Goal: Transaction & Acquisition: Purchase product/service

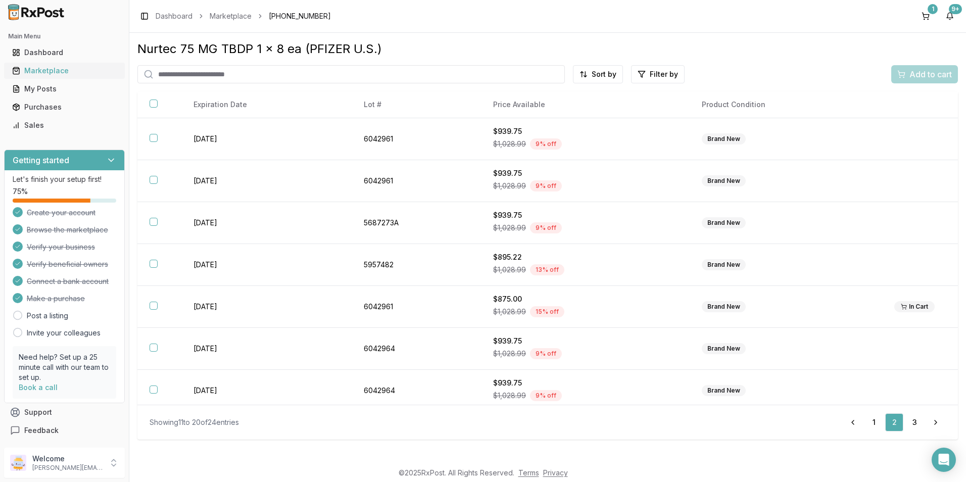
click at [72, 68] on div "Marketplace" at bounding box center [64, 71] width 105 height 10
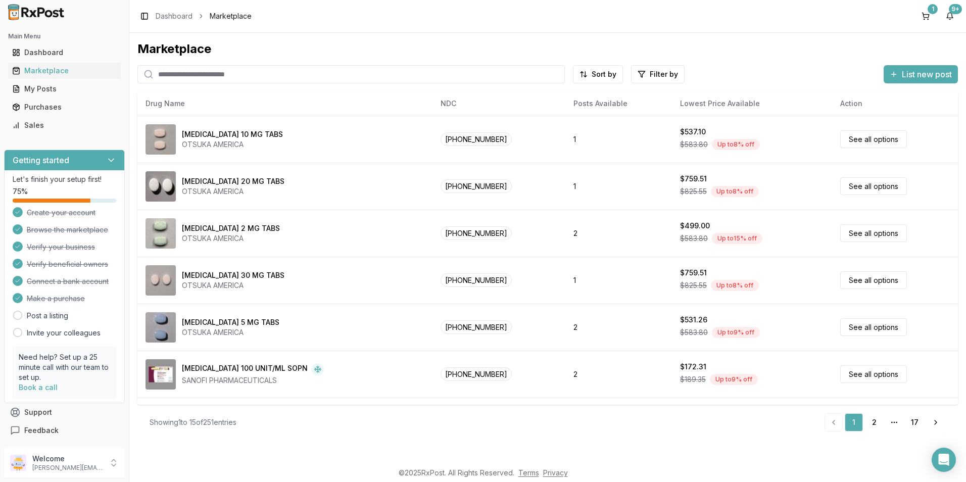
click at [199, 72] on input "search" at bounding box center [350, 74] width 427 height 18
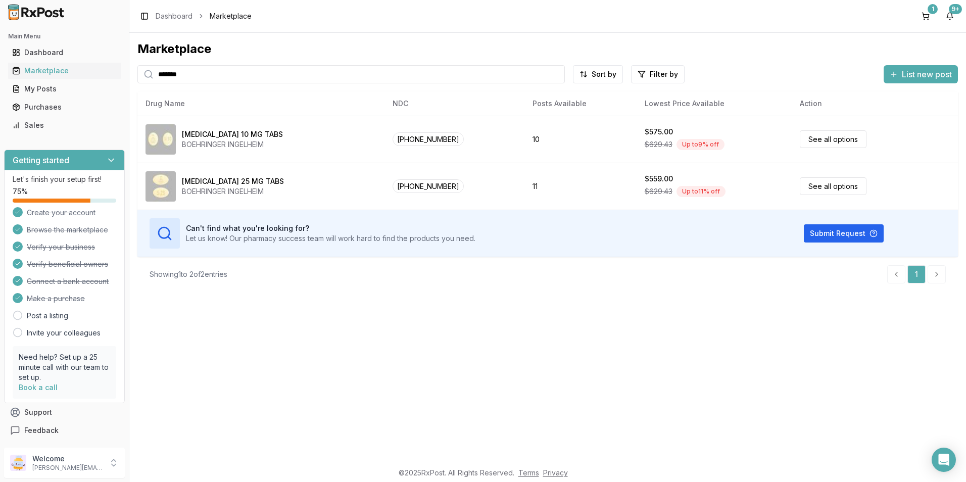
drag, startPoint x: 224, startPoint y: 78, endPoint x: 131, endPoint y: 77, distance: 93.0
click at [131, 77] on div "Marketplace ******* Sort by Filter by List new post Card Table NDC: [PHONE_NUMB…" at bounding box center [547, 247] width 837 height 429
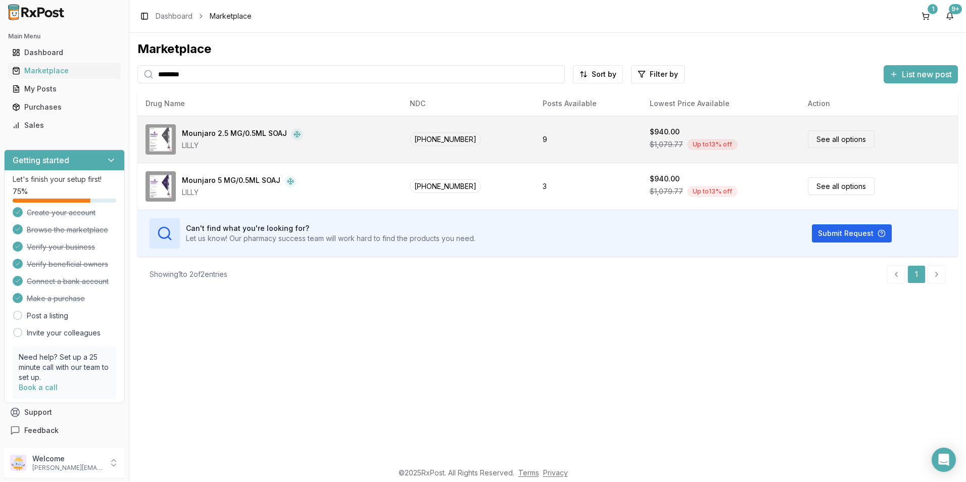
type input "*******"
click at [206, 135] on div "Mounjaro 2.5 MG/0.5ML SOAJ" at bounding box center [234, 134] width 105 height 12
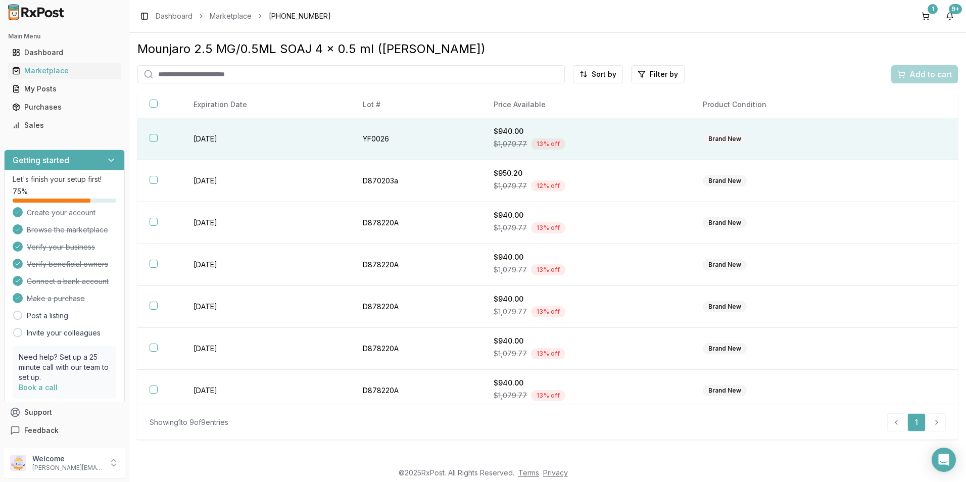
click at [154, 138] on button "button" at bounding box center [154, 138] width 8 height 8
click at [925, 78] on span "Add to cart" at bounding box center [931, 74] width 42 height 12
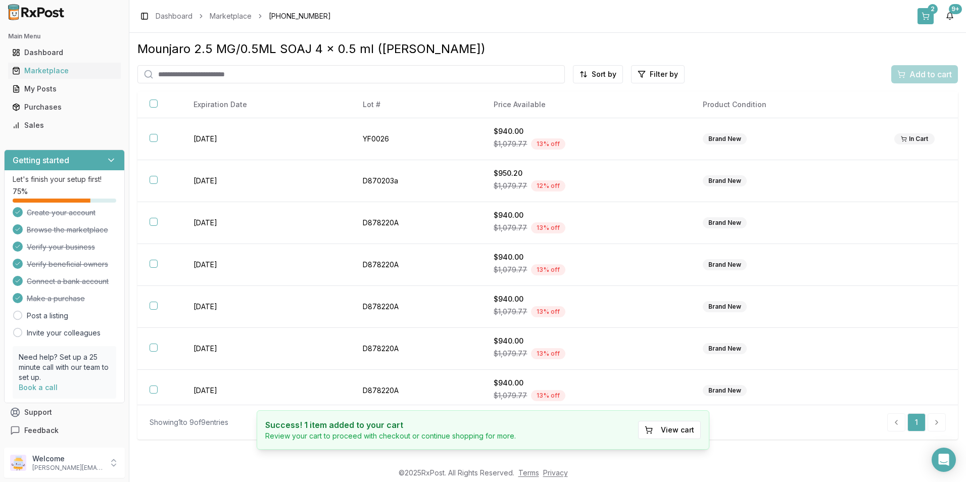
click at [923, 17] on button "2" at bounding box center [926, 16] width 16 height 16
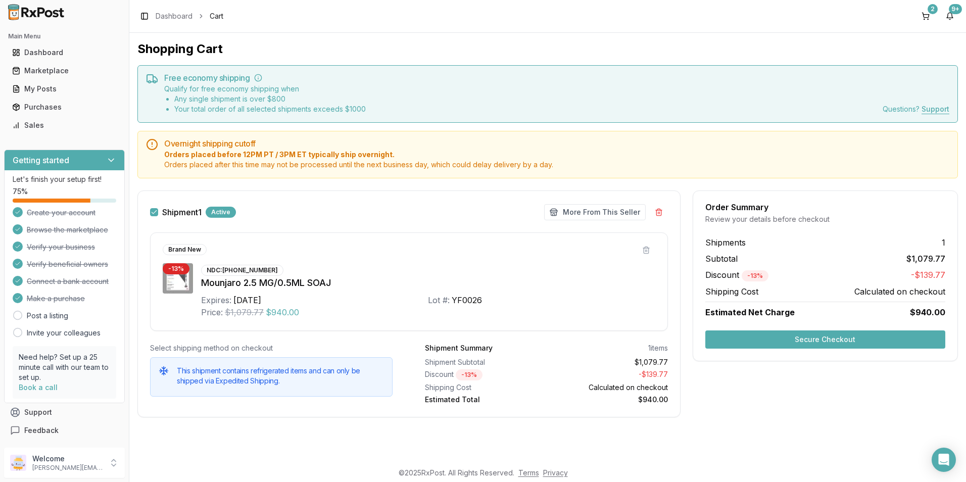
click at [829, 342] on button "Secure Checkout" at bounding box center [825, 339] width 240 height 18
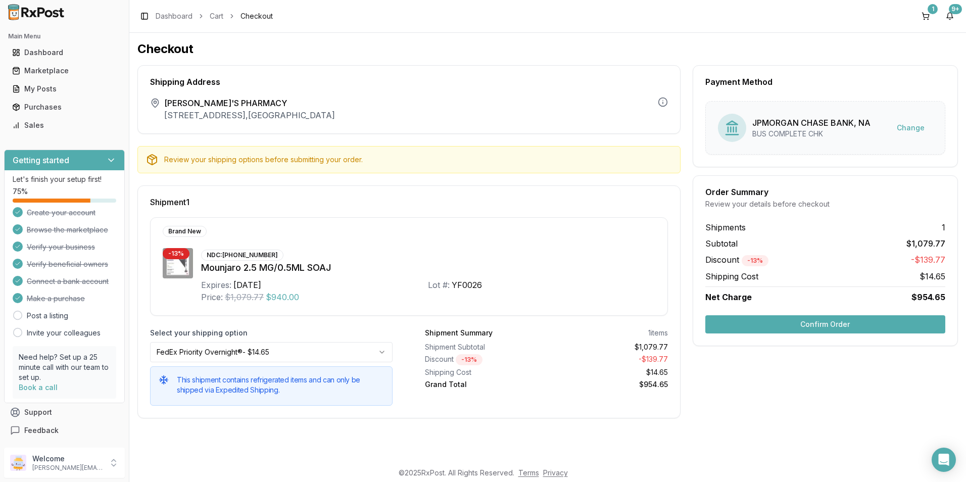
click at [818, 322] on button "Confirm Order" at bounding box center [825, 324] width 240 height 18
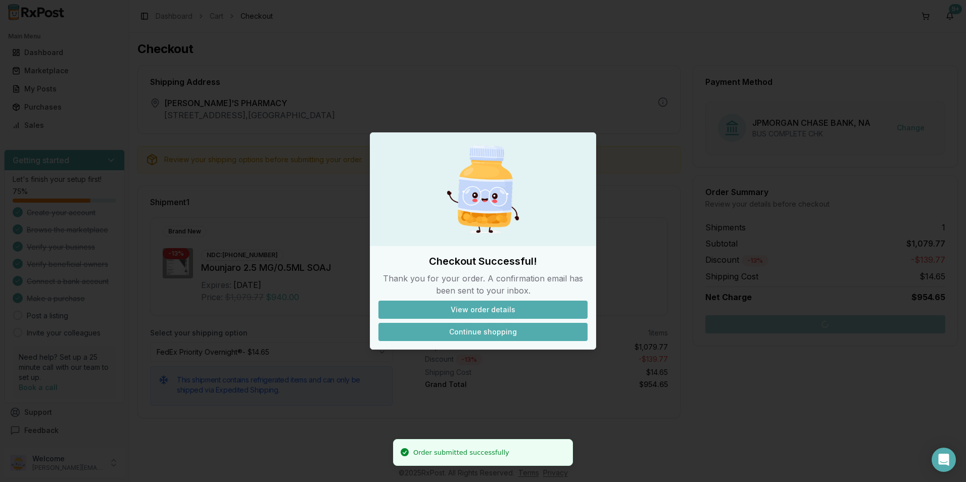
click at [493, 329] on button "Continue shopping" at bounding box center [482, 332] width 209 height 18
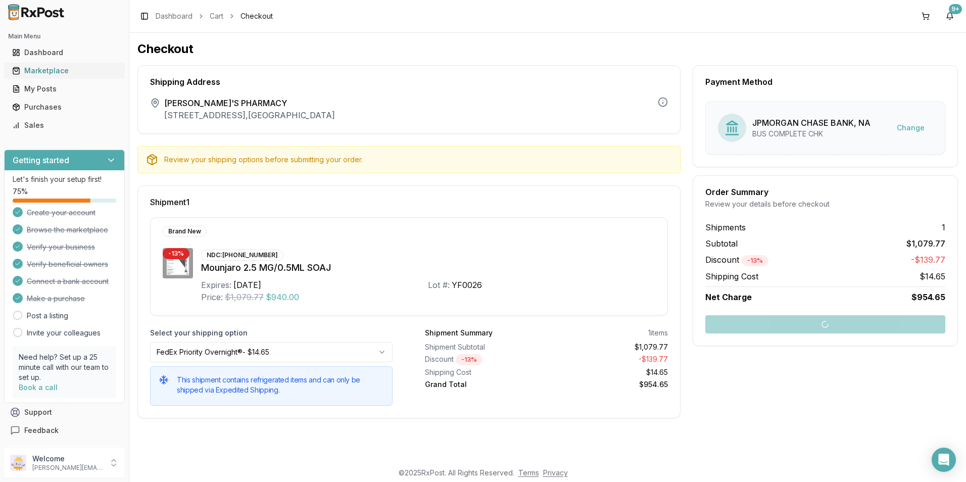
click at [65, 69] on div "Marketplace" at bounding box center [64, 71] width 105 height 10
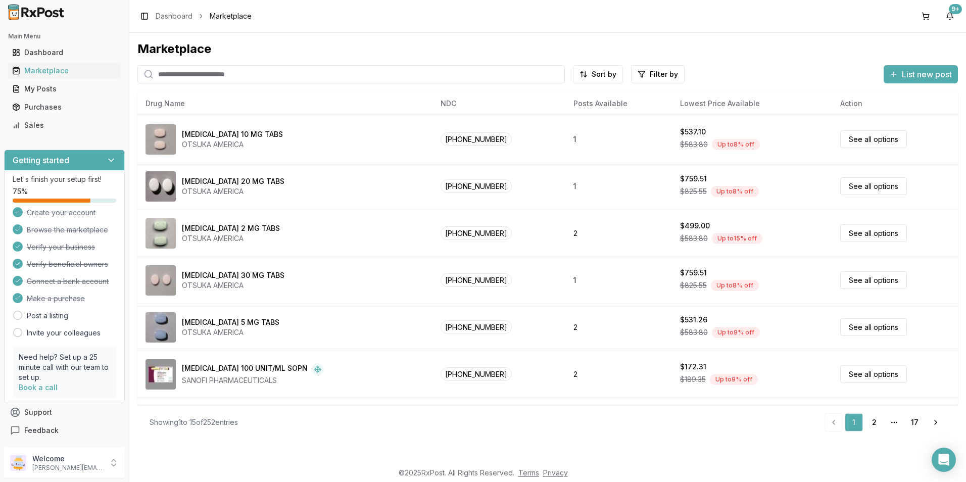
click at [173, 70] on input "search" at bounding box center [350, 74] width 427 height 18
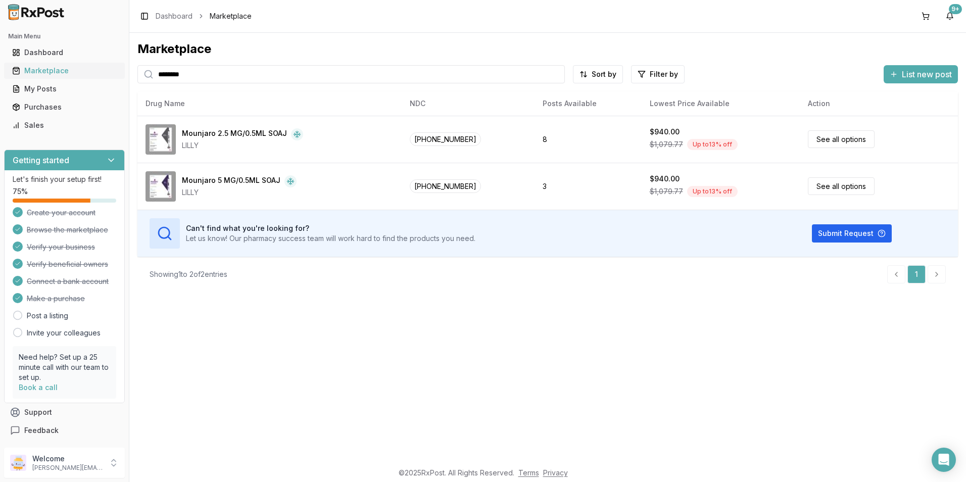
drag, startPoint x: 199, startPoint y: 73, endPoint x: 108, endPoint y: 76, distance: 90.5
click at [108, 76] on div "Main Menu Dashboard Marketplace My Posts Purchases Sales Getting started Let's …" at bounding box center [483, 241] width 966 height 482
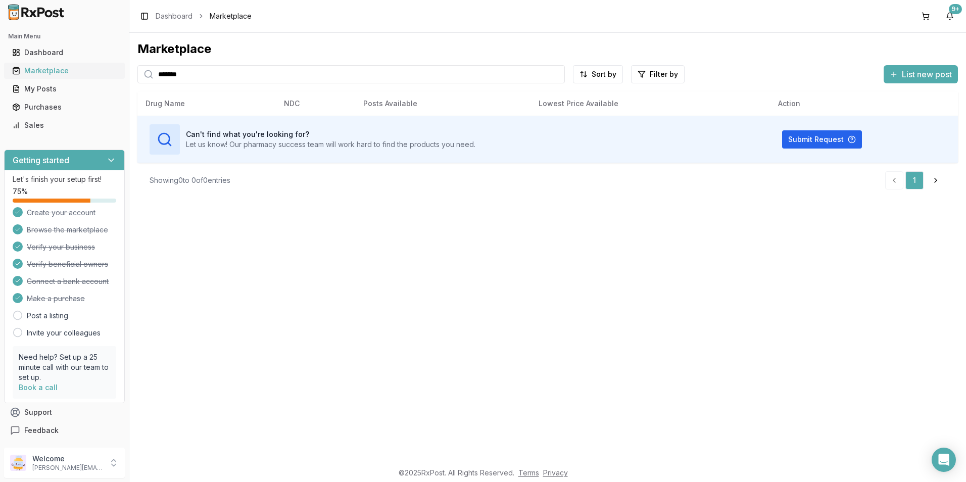
drag, startPoint x: 193, startPoint y: 72, endPoint x: 122, endPoint y: 73, distance: 70.7
click at [122, 73] on div "Main Menu Dashboard Marketplace My Posts Purchases Sales Getting started Let's …" at bounding box center [483, 241] width 966 height 482
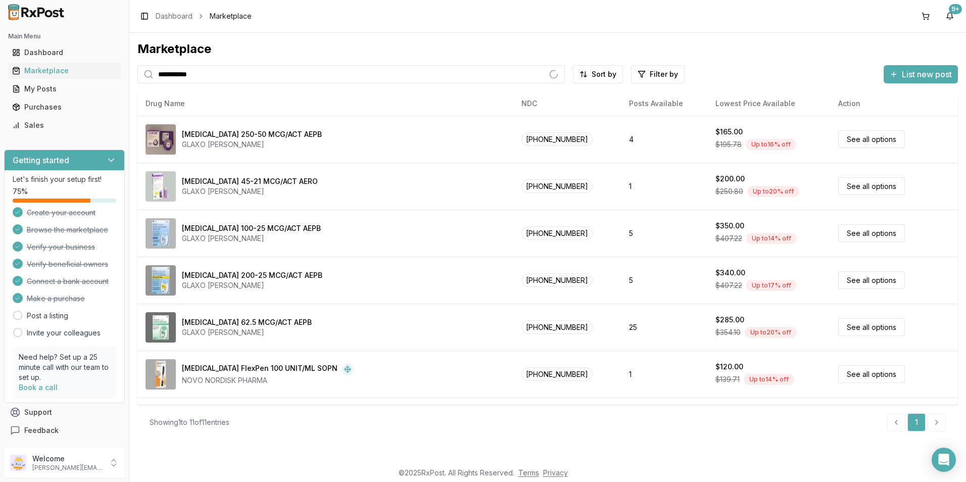
type input "**********"
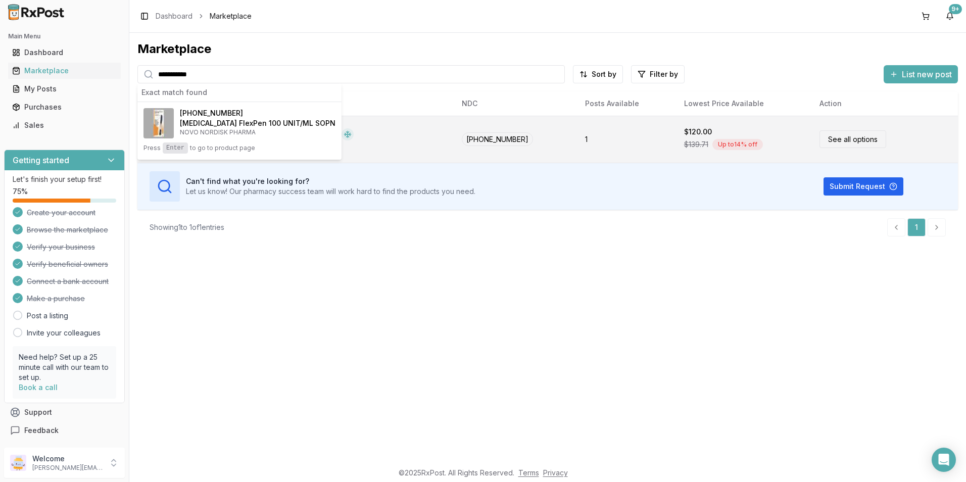
click at [825, 143] on link "See all options" at bounding box center [853, 139] width 67 height 18
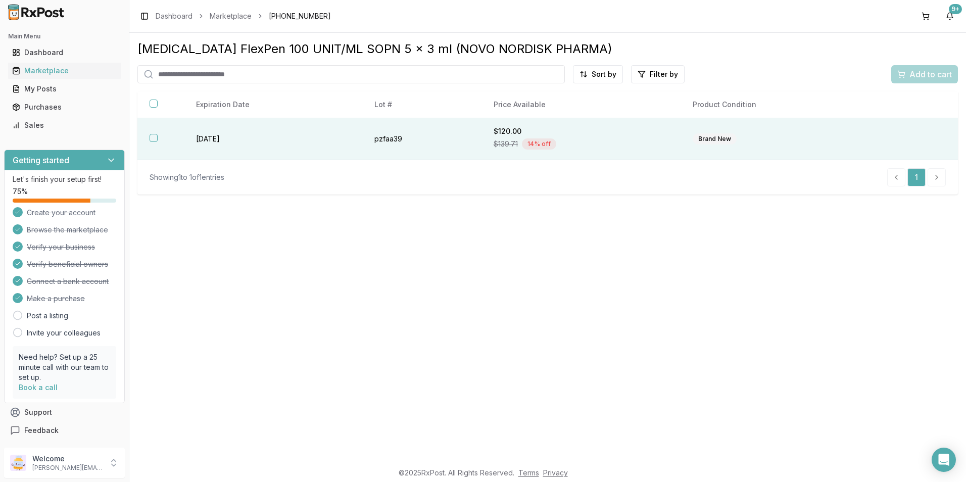
click at [152, 137] on button "button" at bounding box center [154, 138] width 8 height 8
click at [916, 75] on span "Add to cart" at bounding box center [931, 74] width 42 height 12
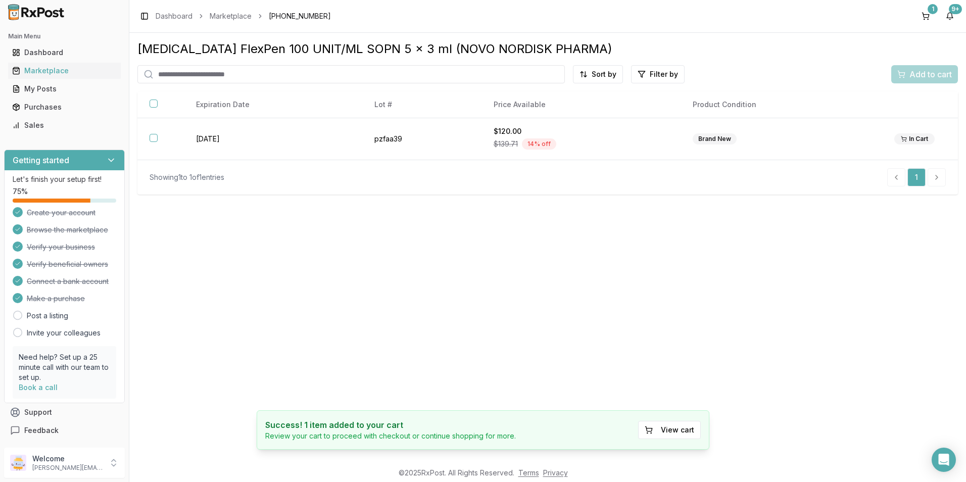
click at [157, 73] on input "search" at bounding box center [350, 74] width 427 height 18
type input "*******"
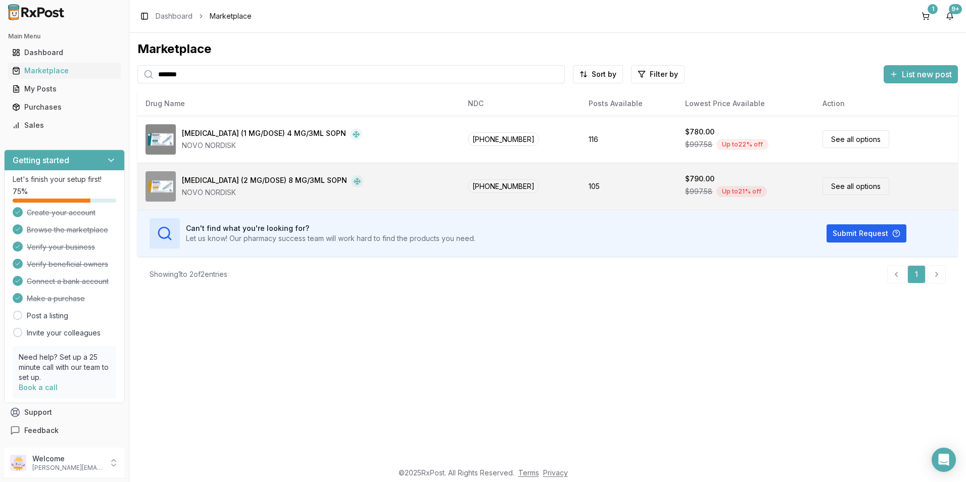
click at [277, 168] on td "[MEDICAL_DATA] (2 MG/DOSE) 8 MG/3ML SOPN NOVO NORDISK" at bounding box center [298, 186] width 322 height 47
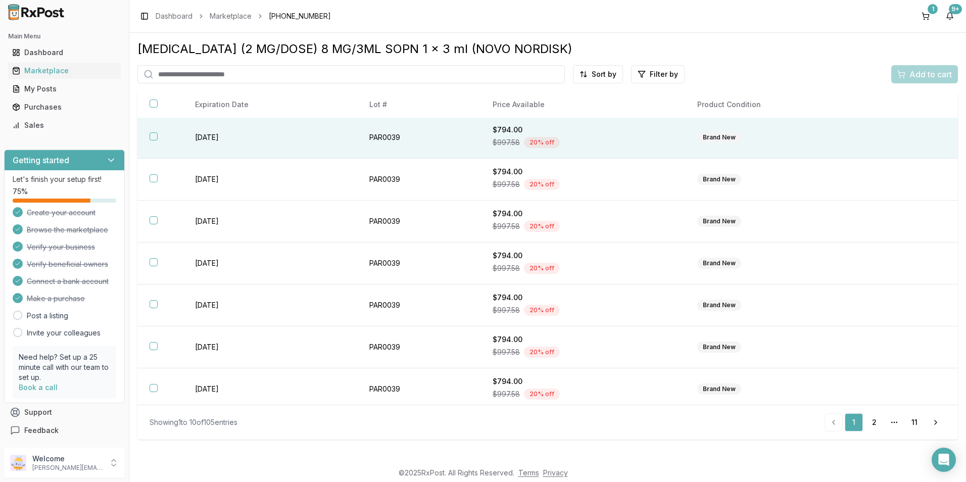
scroll to position [132, 0]
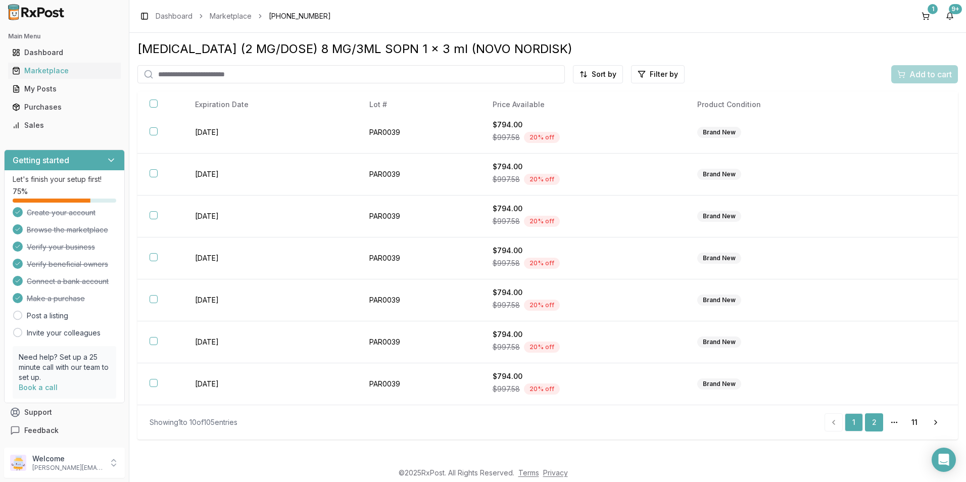
click at [872, 419] on link "2" at bounding box center [874, 422] width 18 height 18
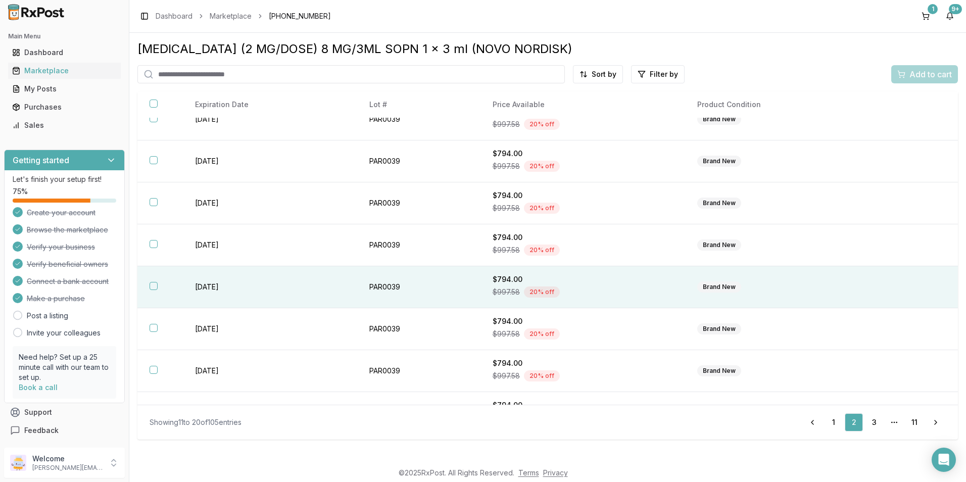
scroll to position [132, 0]
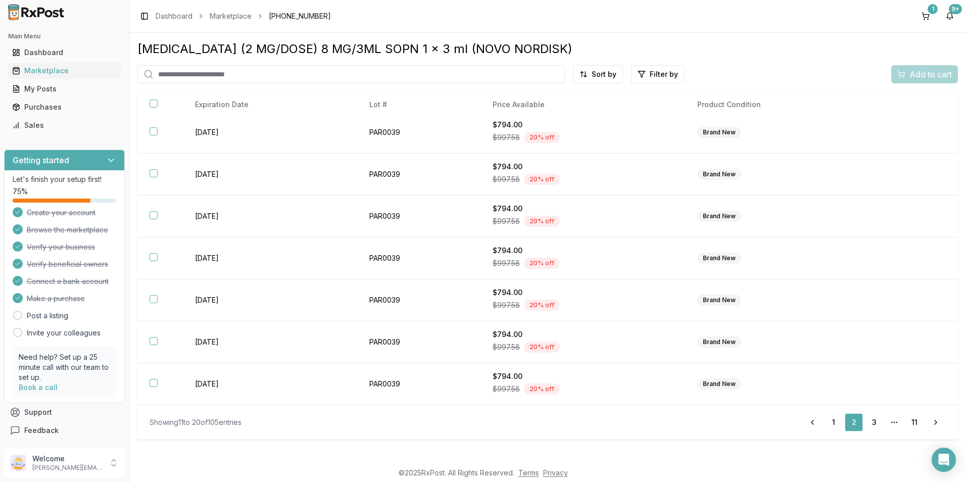
drag, startPoint x: 873, startPoint y: 423, endPoint x: 831, endPoint y: 409, distance: 44.7
click at [873, 423] on link "3" at bounding box center [874, 422] width 18 height 18
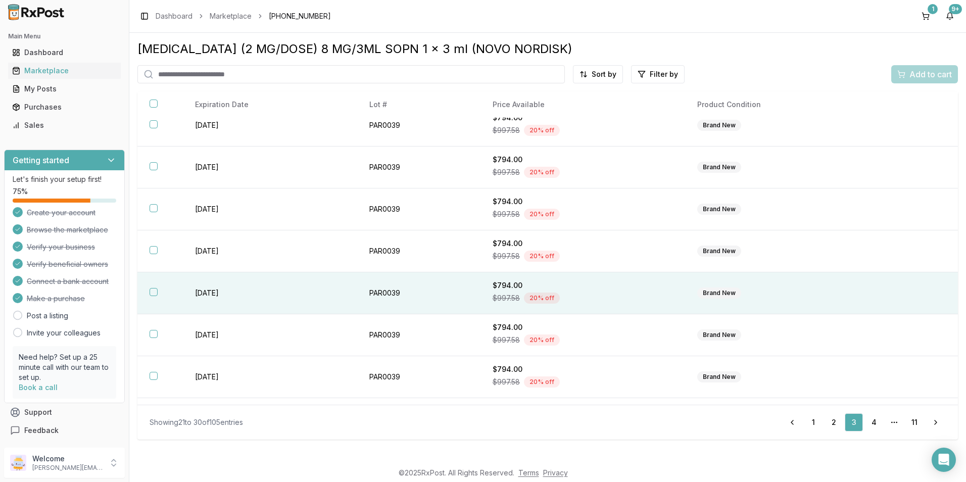
scroll to position [132, 0]
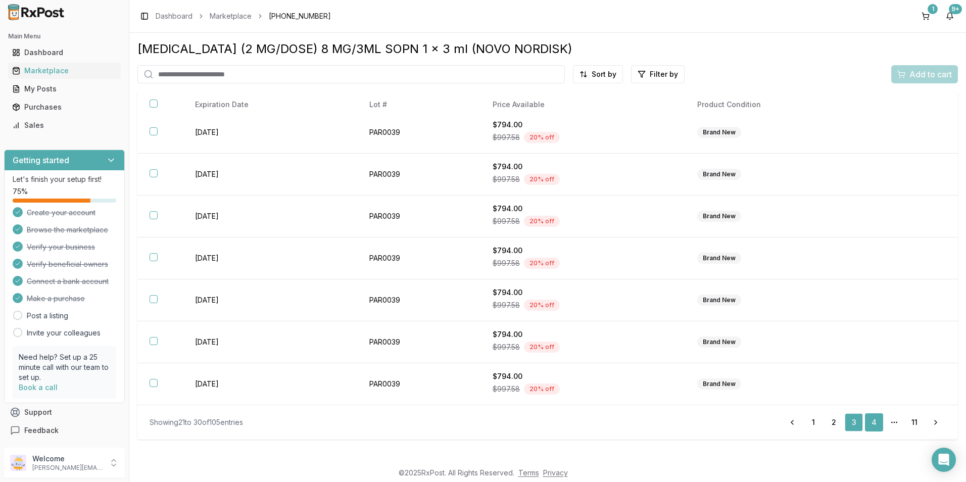
click at [869, 417] on link "4" at bounding box center [874, 422] width 18 height 18
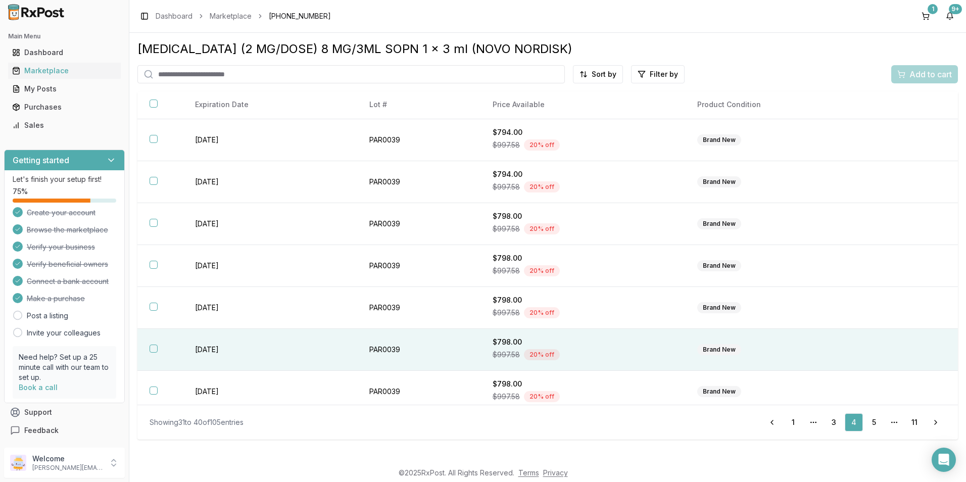
scroll to position [132, 0]
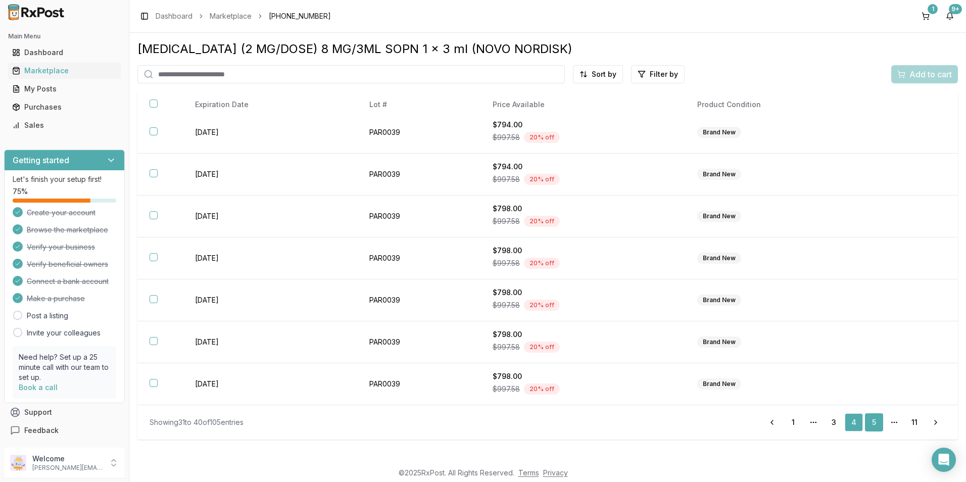
click at [872, 424] on link "5" at bounding box center [874, 422] width 18 height 18
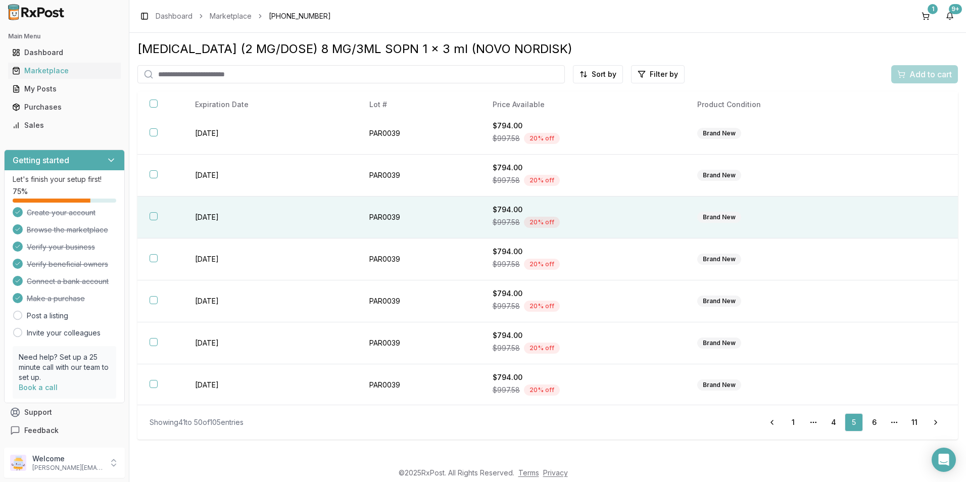
scroll to position [132, 0]
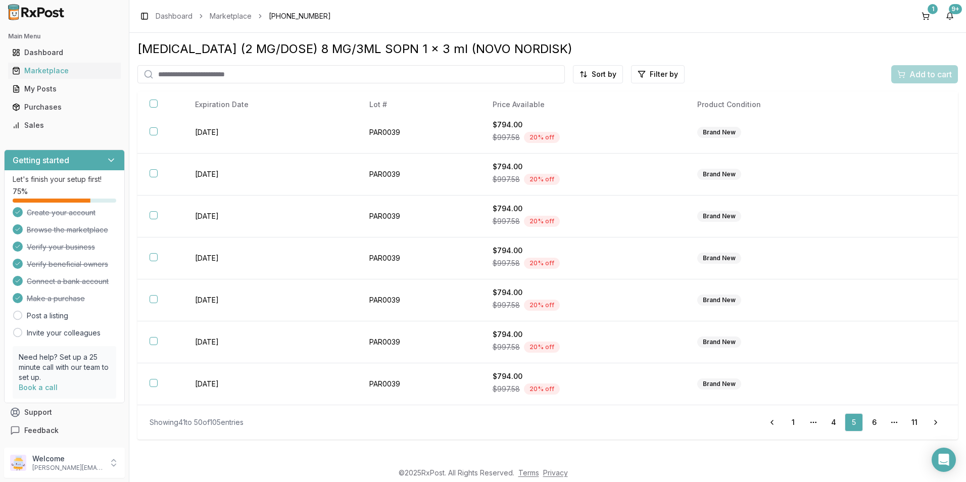
drag, startPoint x: 875, startPoint y: 417, endPoint x: 853, endPoint y: 411, distance: 22.6
click at [874, 418] on link "6" at bounding box center [874, 422] width 18 height 18
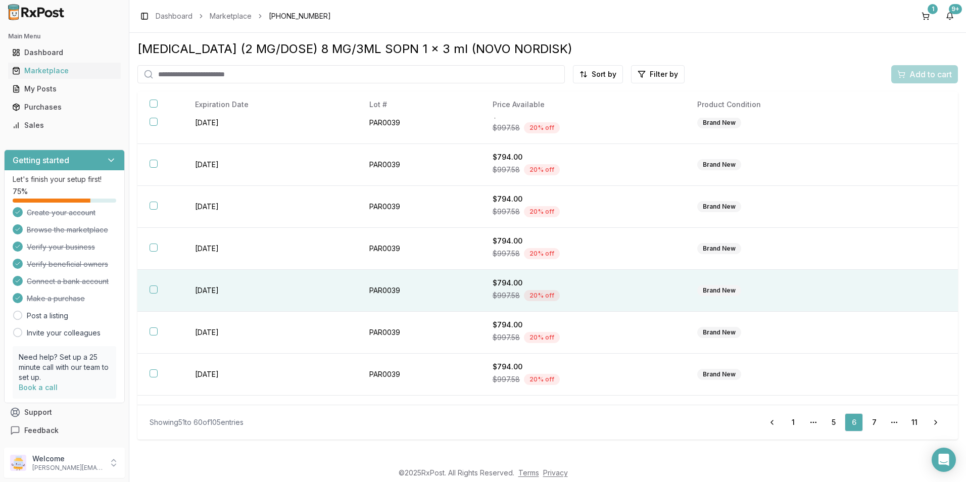
scroll to position [132, 0]
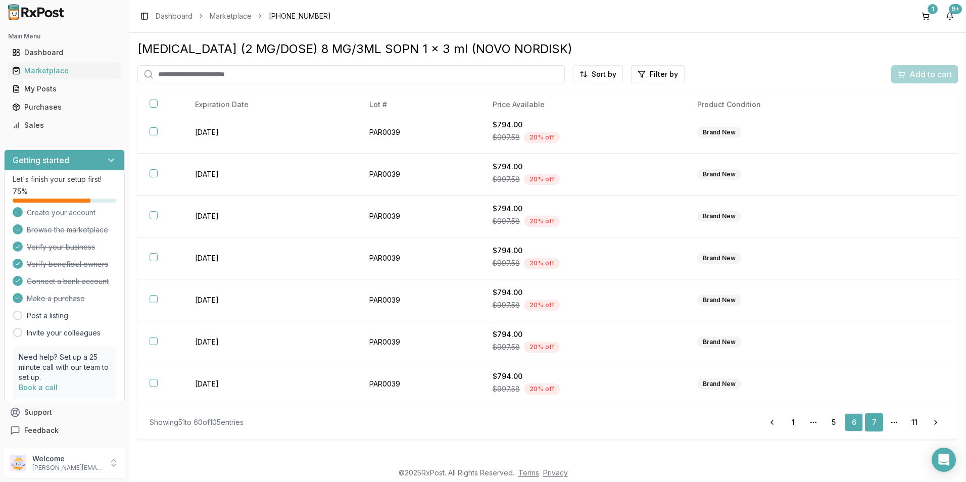
click at [874, 424] on link "7" at bounding box center [874, 422] width 18 height 18
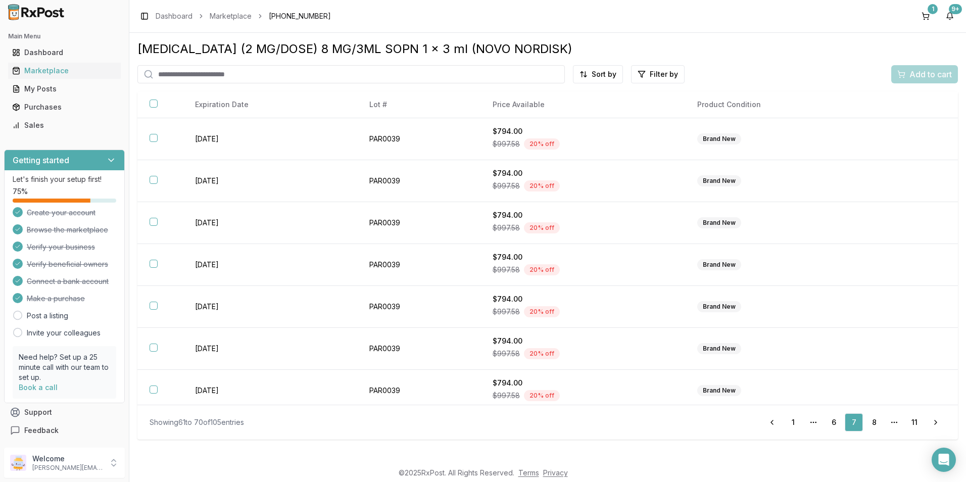
scroll to position [132, 0]
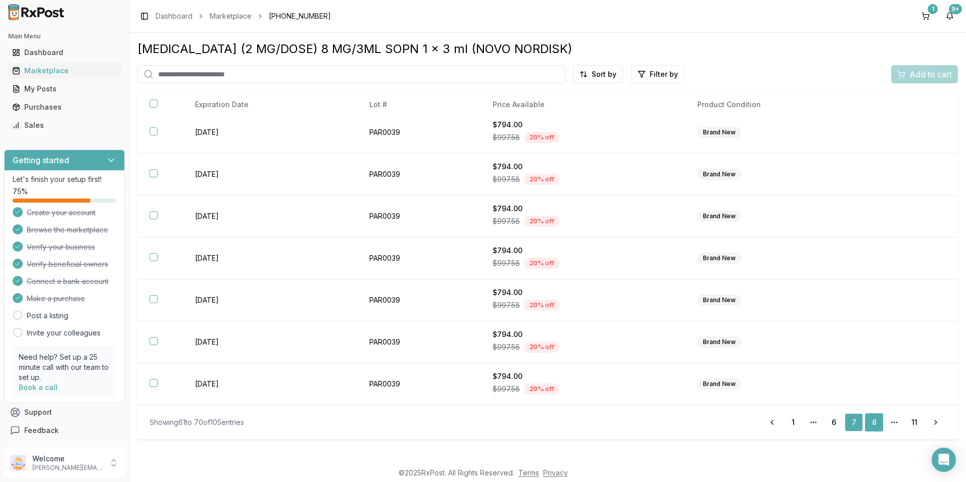
click at [873, 422] on link "8" at bounding box center [874, 422] width 18 height 18
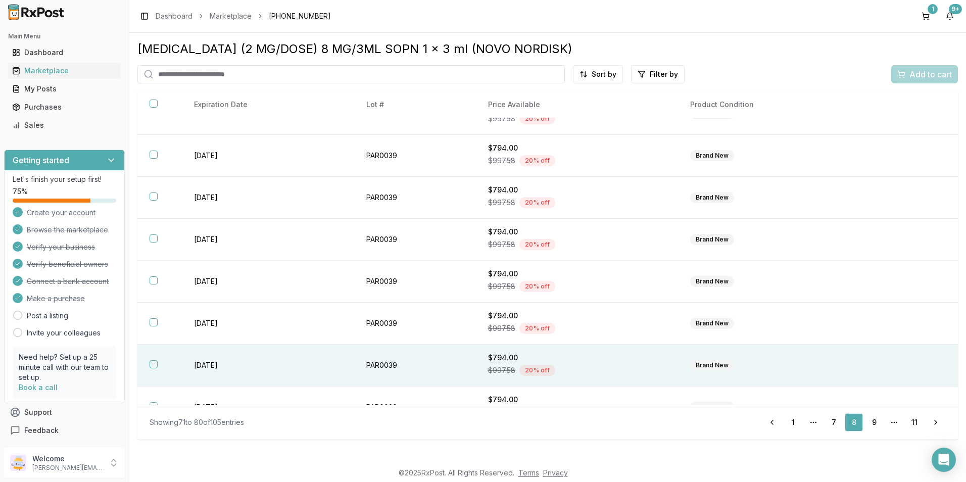
scroll to position [132, 0]
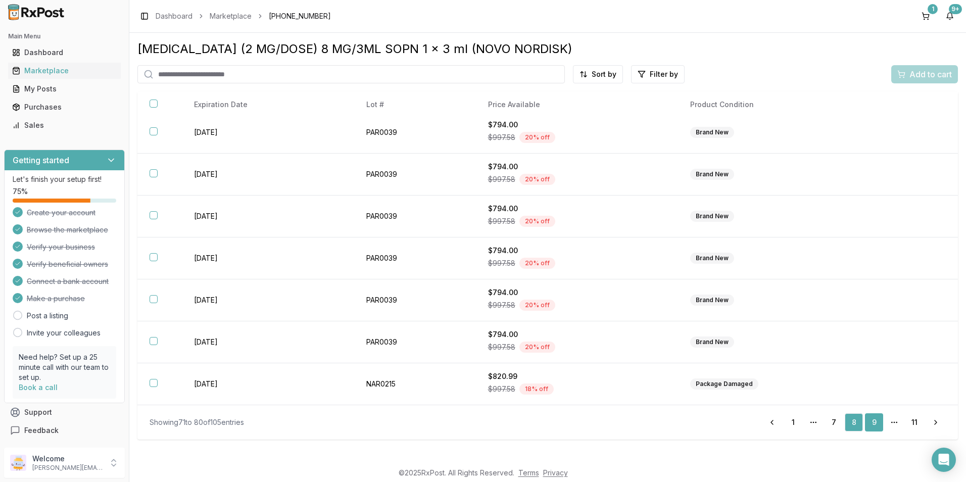
click at [877, 423] on link "9" at bounding box center [874, 422] width 18 height 18
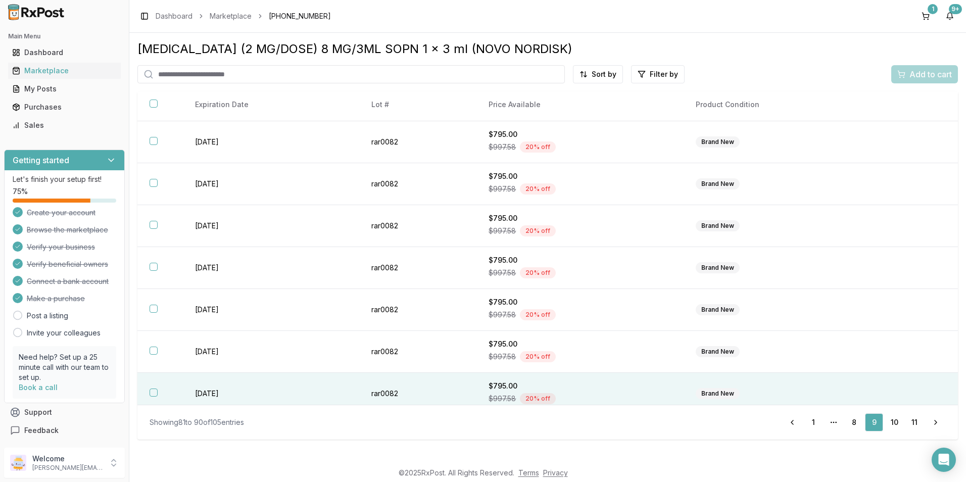
scroll to position [132, 0]
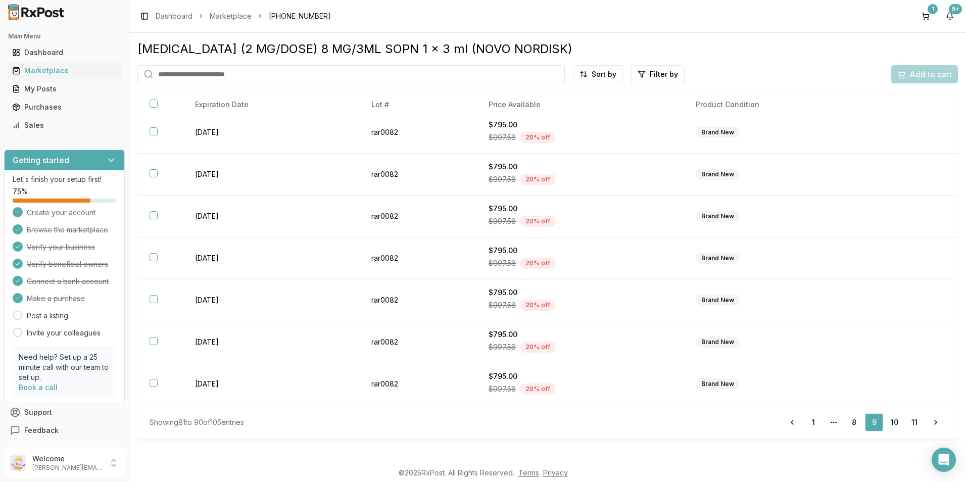
drag, startPoint x: 894, startPoint y: 423, endPoint x: 884, endPoint y: 422, distance: 10.1
click at [894, 423] on link "10" at bounding box center [894, 422] width 18 height 18
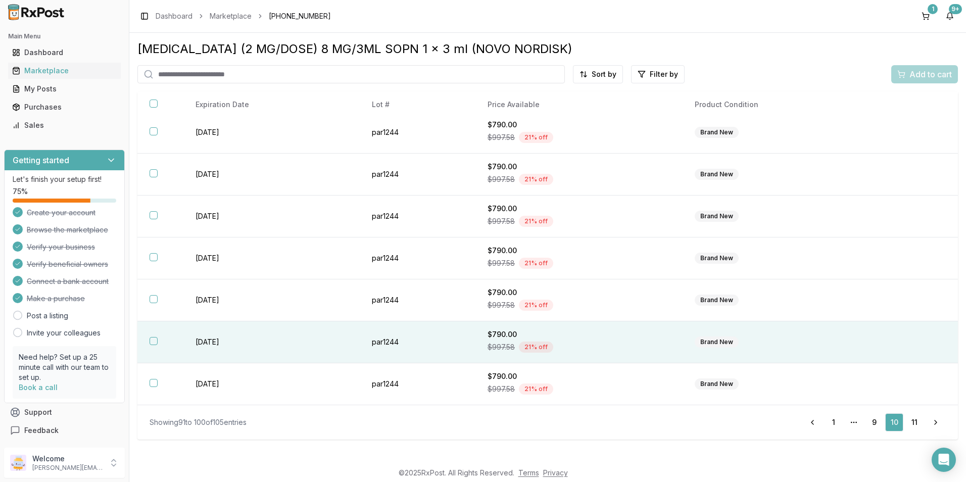
click at [152, 341] on button "button" at bounding box center [154, 341] width 8 height 8
click at [922, 77] on span "Add to cart" at bounding box center [931, 74] width 42 height 12
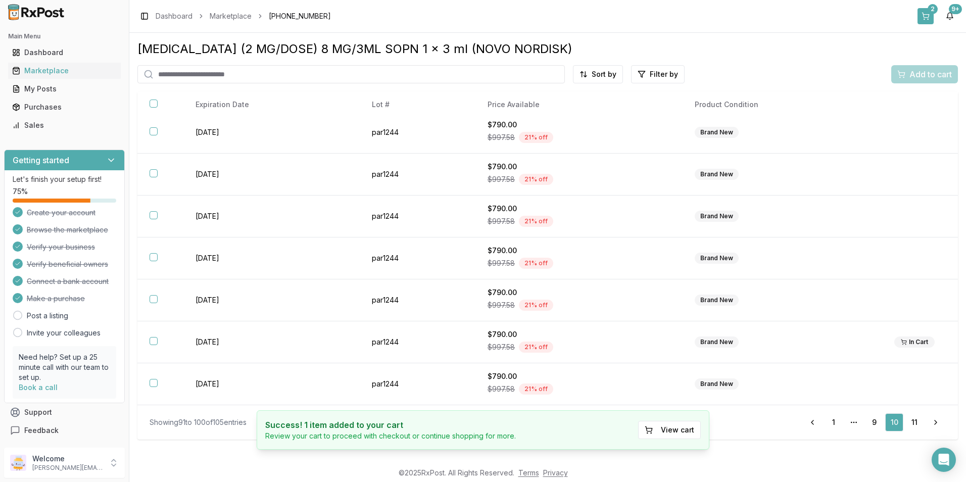
click at [932, 16] on button "2" at bounding box center [926, 16] width 16 height 16
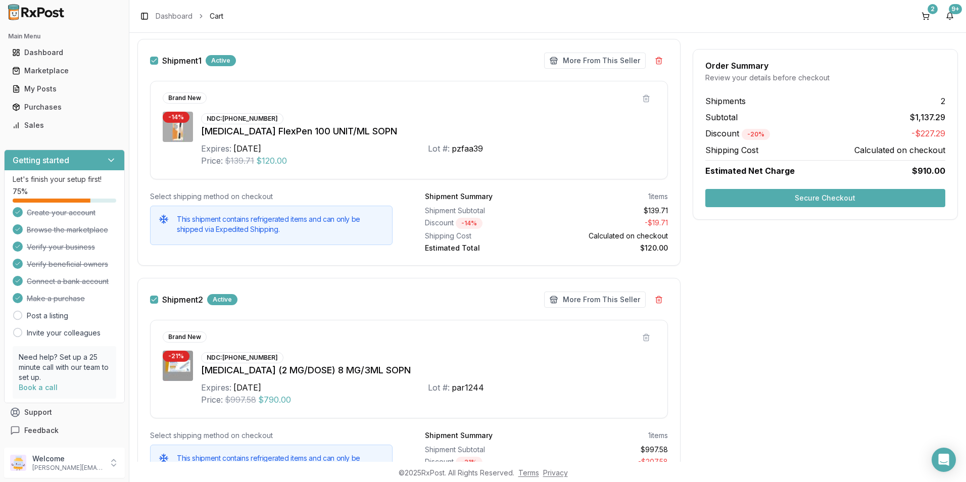
scroll to position [51, 0]
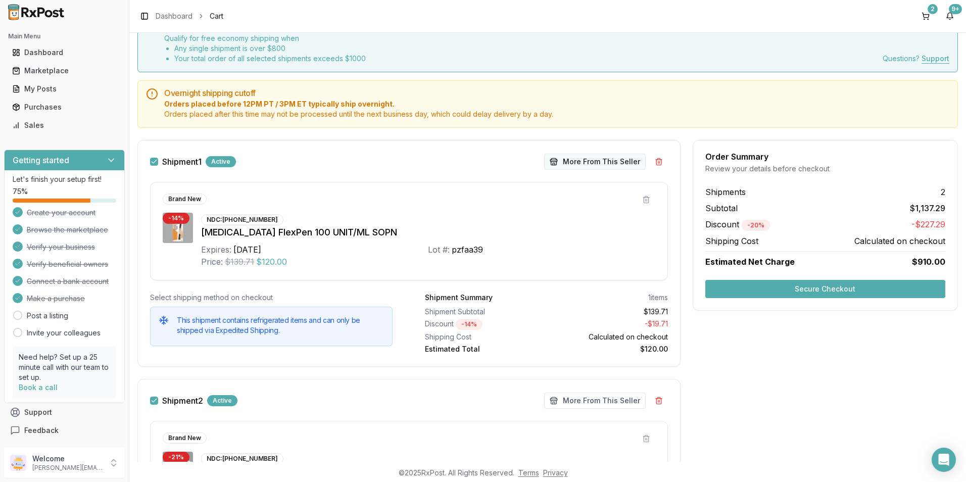
click at [591, 164] on button "More From This Seller" at bounding box center [595, 162] width 102 height 16
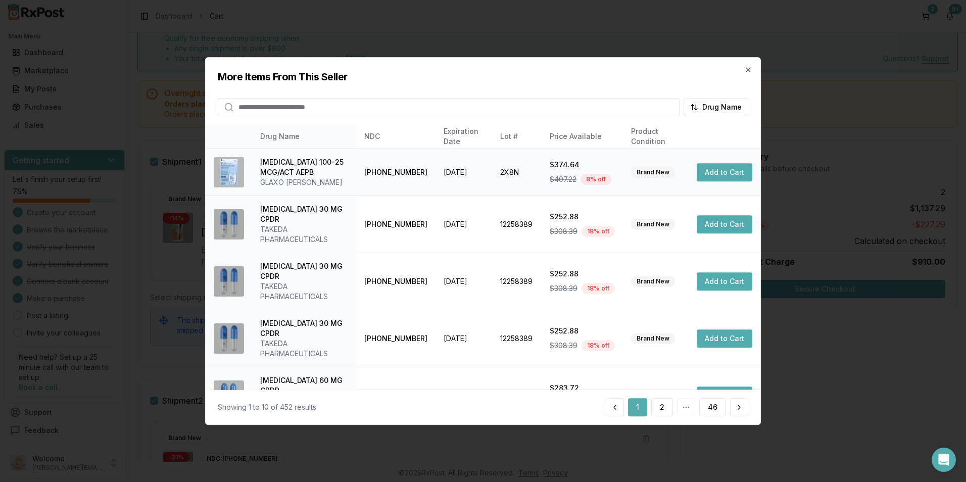
scroll to position [229, 0]
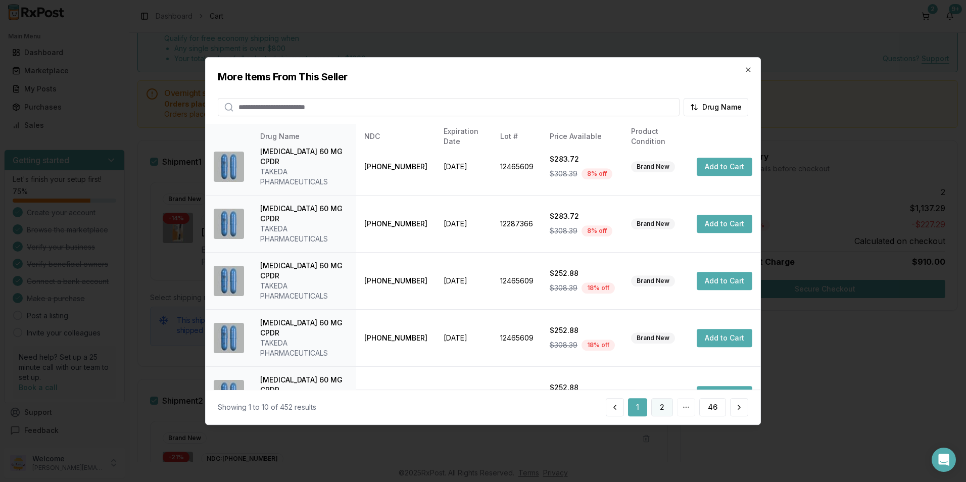
click at [663, 407] on button "2" at bounding box center [662, 407] width 22 height 18
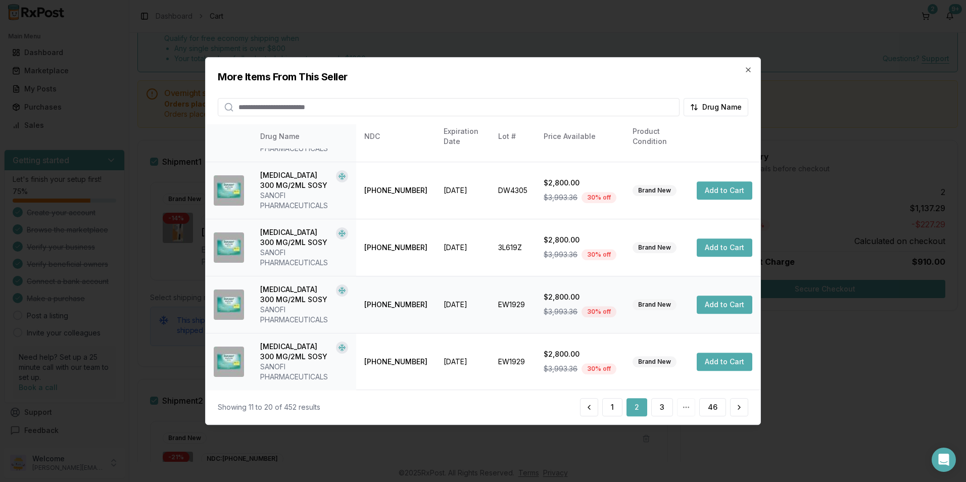
scroll to position [330, 0]
drag, startPoint x: 670, startPoint y: 421, endPoint x: 666, endPoint y: 408, distance: 13.3
click at [670, 421] on div "Showing 11 to 20 of 452 results 1 2 3 46" at bounding box center [483, 407] width 555 height 35
click at [664, 403] on button "3" at bounding box center [662, 407] width 22 height 18
click at [670, 404] on button "4" at bounding box center [662, 407] width 22 height 18
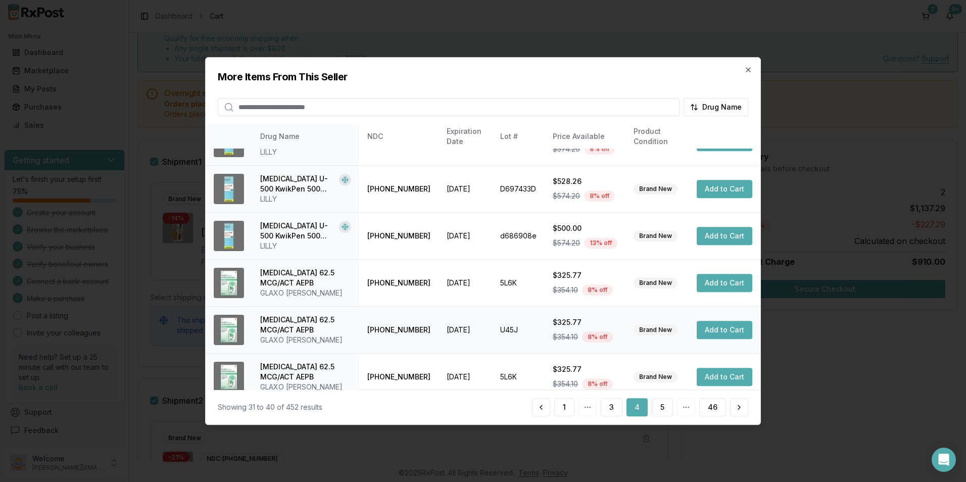
scroll to position [229, 0]
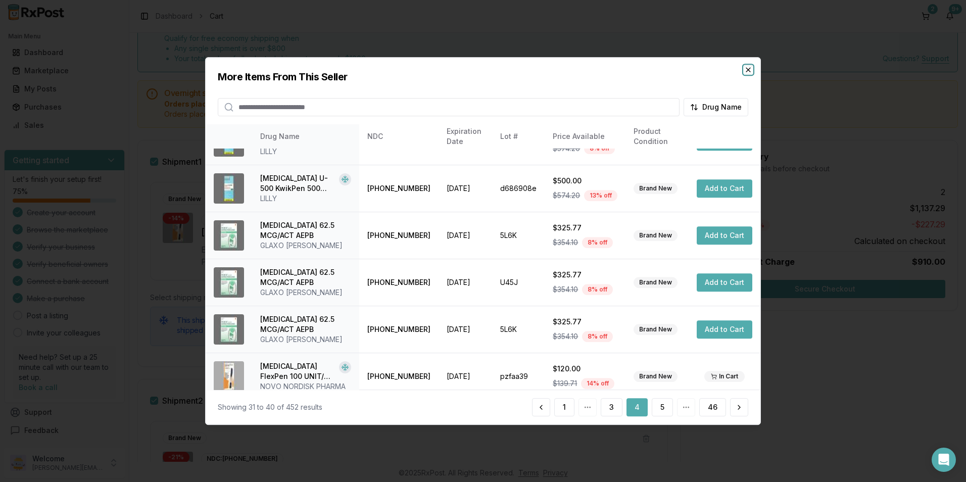
click at [746, 69] on icon "button" at bounding box center [748, 70] width 8 height 8
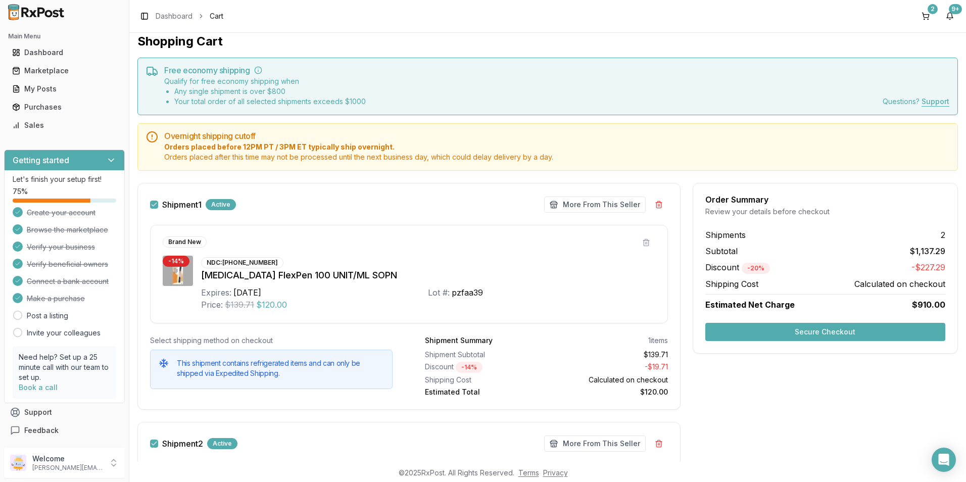
scroll to position [0, 0]
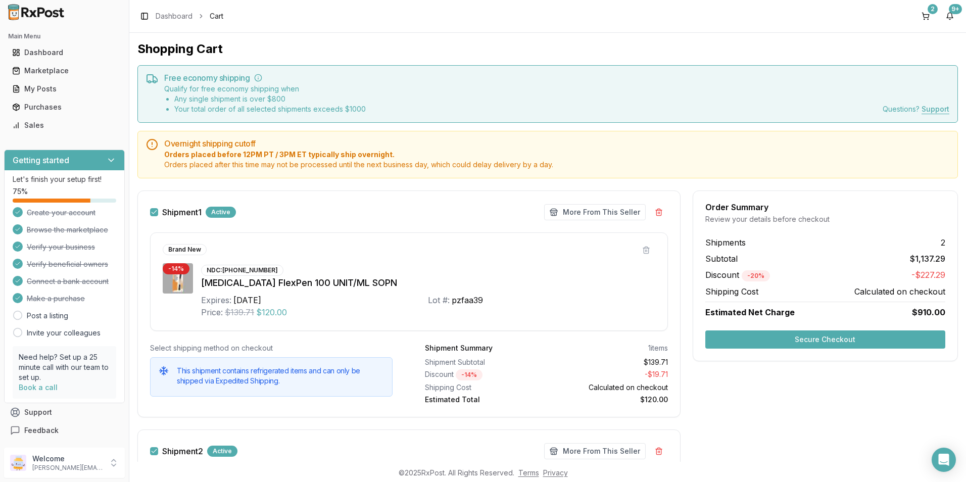
click at [783, 337] on button "Secure Checkout" at bounding box center [825, 339] width 240 height 18
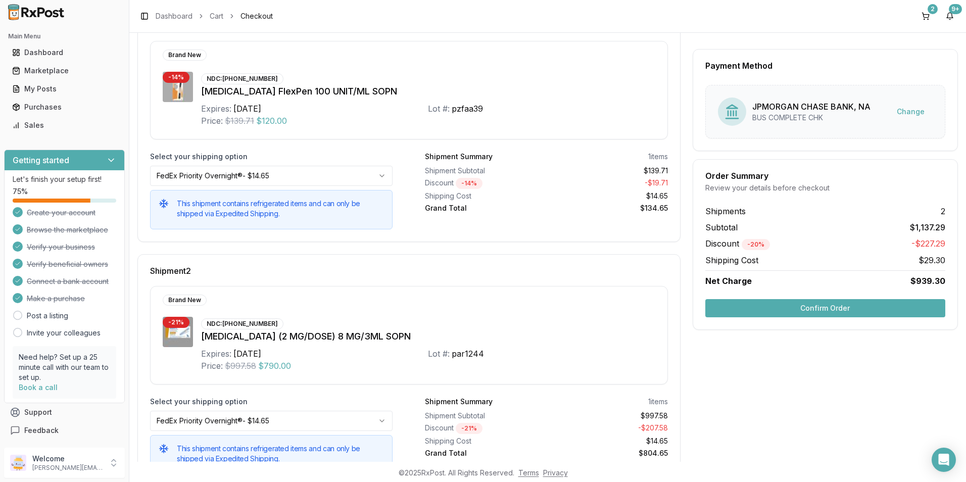
scroll to position [218, 0]
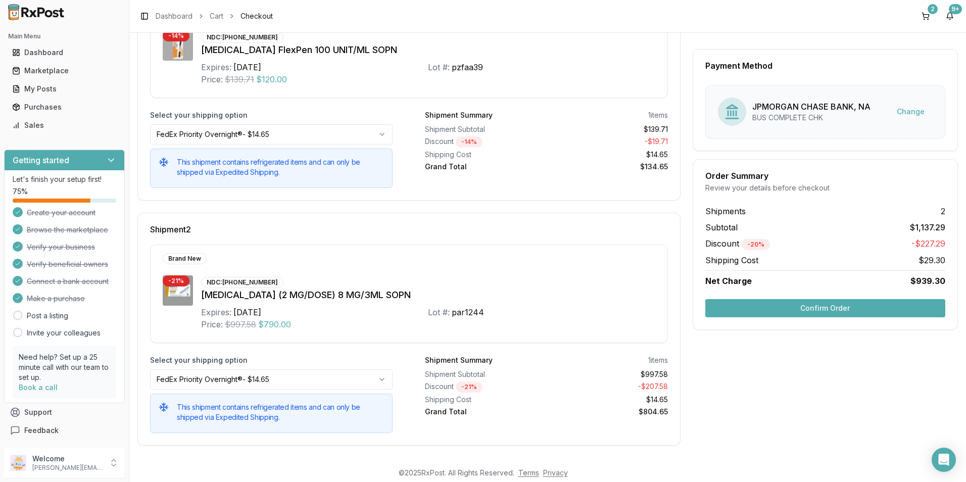
click at [791, 314] on button "Confirm Order" at bounding box center [825, 308] width 240 height 18
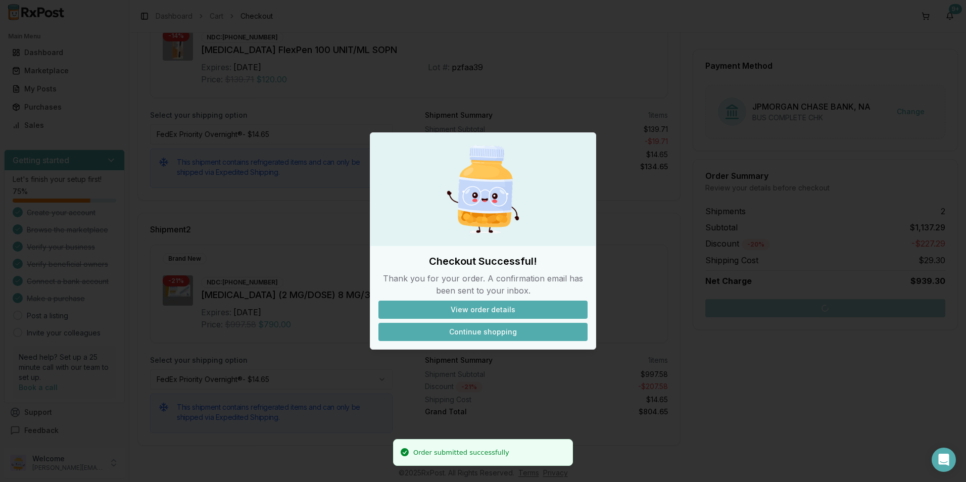
click at [517, 330] on button "Continue shopping" at bounding box center [482, 332] width 209 height 18
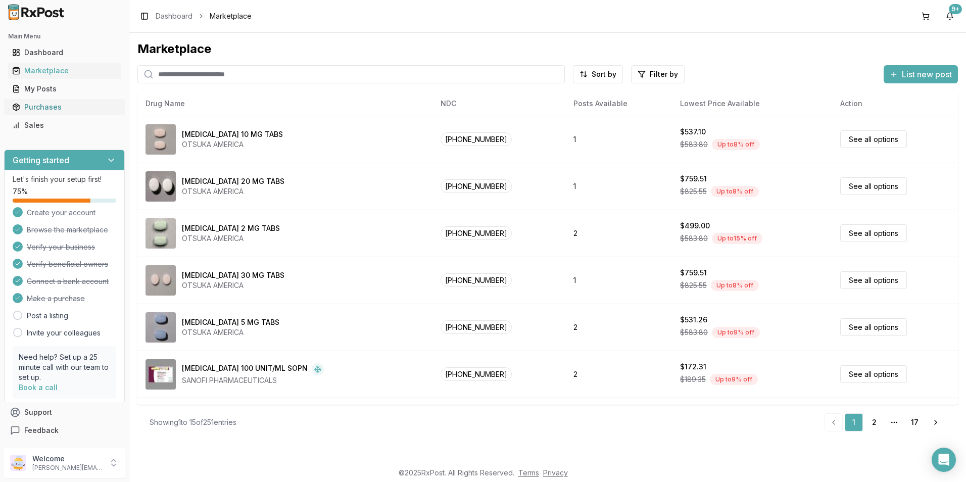
click at [49, 107] on div "Purchases" at bounding box center [64, 107] width 105 height 10
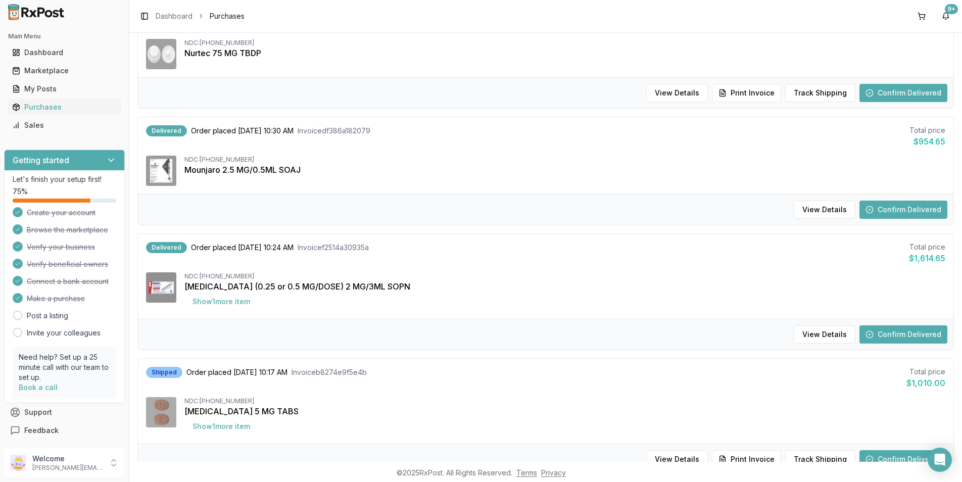
scroll to position [505, 0]
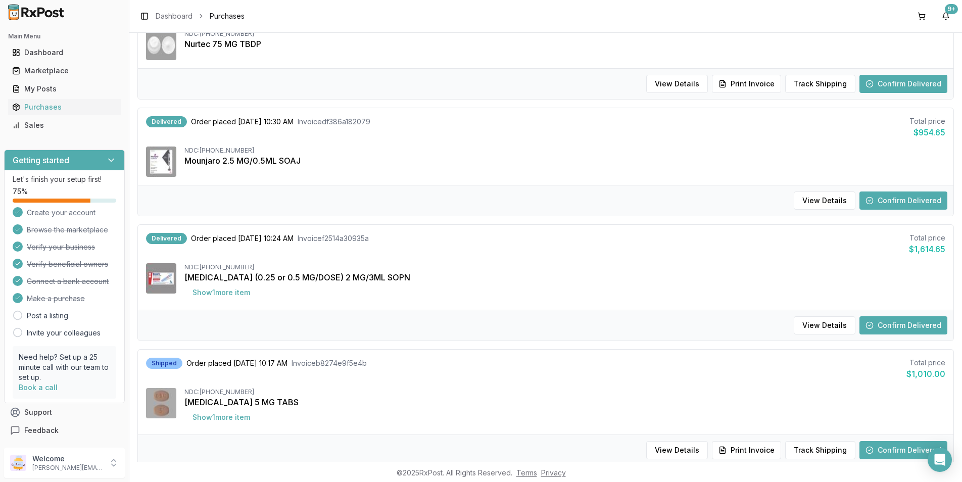
click at [891, 322] on button "Confirm Delivered" at bounding box center [904, 325] width 88 height 18
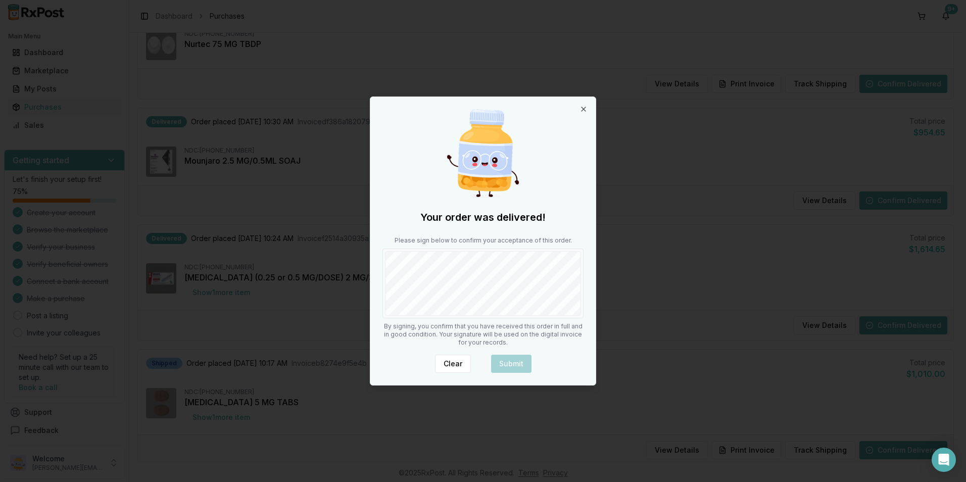
click at [368, 283] on body "Main Menu Dashboard Marketplace My Posts Purchases Sales Getting started Let's …" at bounding box center [481, 241] width 962 height 482
click at [519, 357] on button "Submit" at bounding box center [511, 364] width 40 height 18
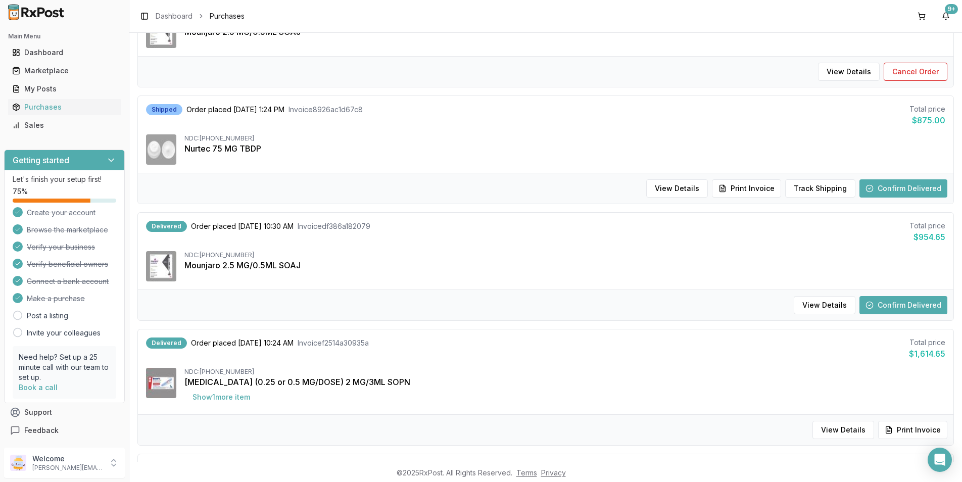
scroll to position [404, 0]
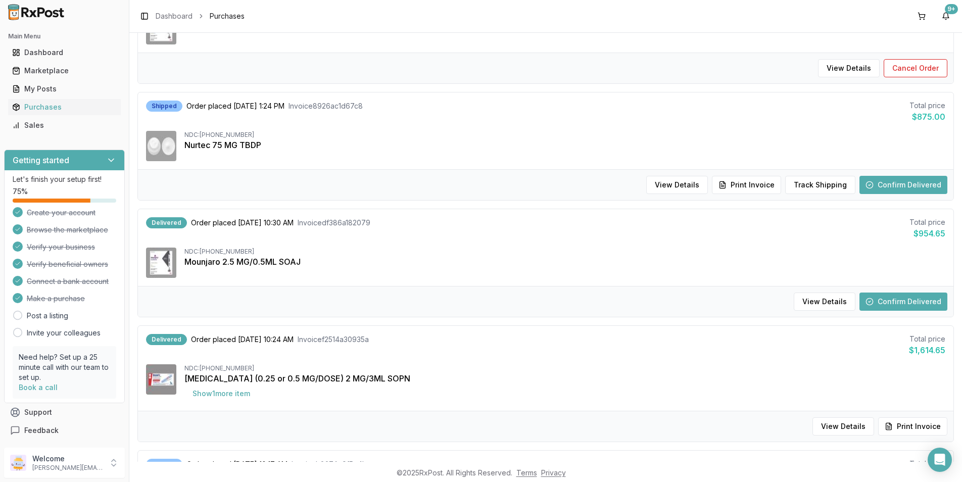
click at [887, 301] on button "Confirm Delivered" at bounding box center [904, 302] width 88 height 18
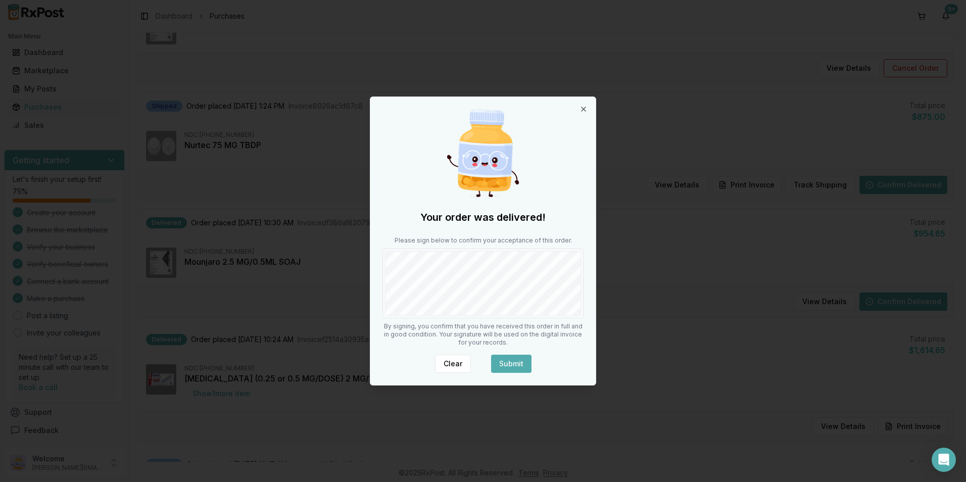
click at [520, 363] on button "Submit" at bounding box center [511, 364] width 40 height 18
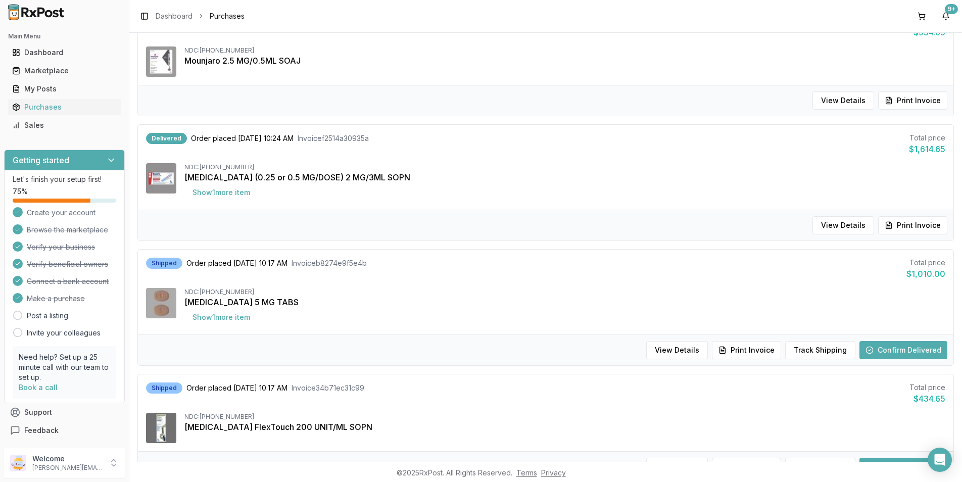
scroll to position [606, 0]
click at [914, 350] on button "Confirm Delivered" at bounding box center [904, 349] width 88 height 18
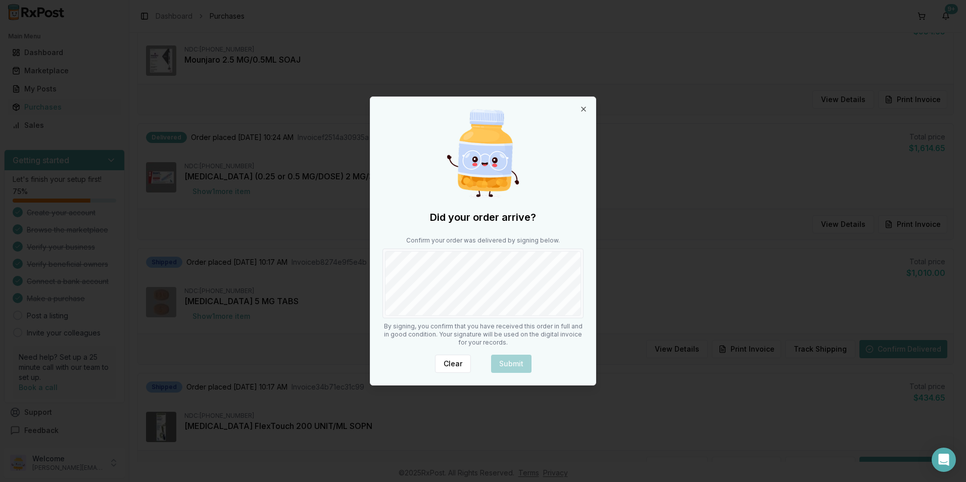
click at [373, 282] on div "Did your order arrive? Confirm your order was delivered by signing below. By si…" at bounding box center [482, 241] width 225 height 288
click at [510, 359] on button "Submit" at bounding box center [511, 364] width 40 height 18
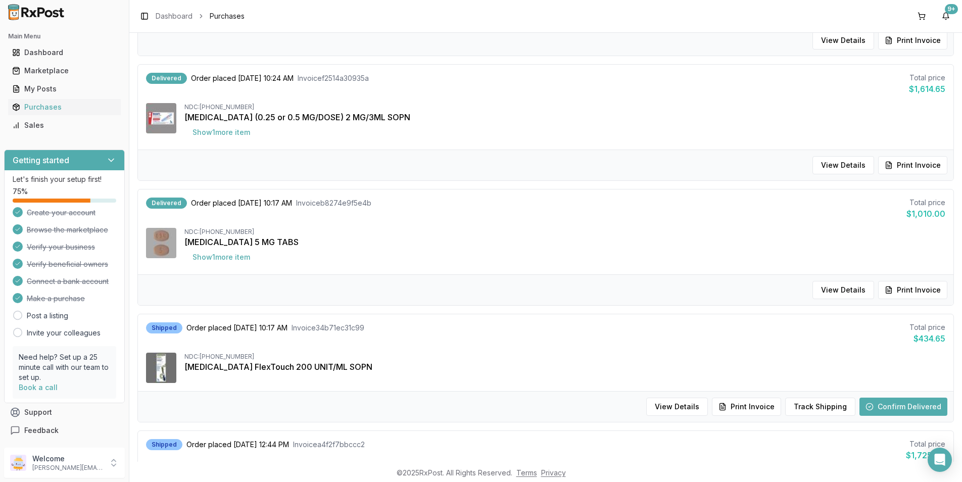
scroll to position [808, 0]
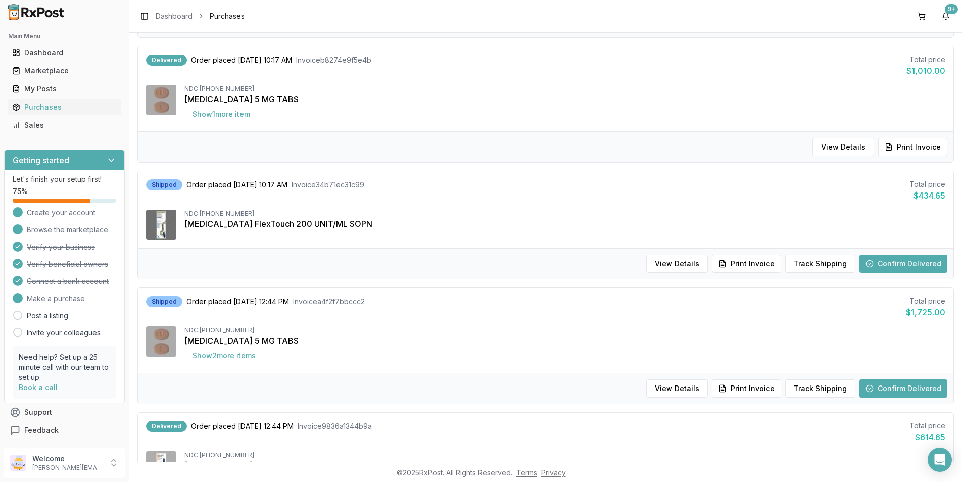
click at [884, 261] on button "Confirm Delivered" at bounding box center [904, 264] width 88 height 18
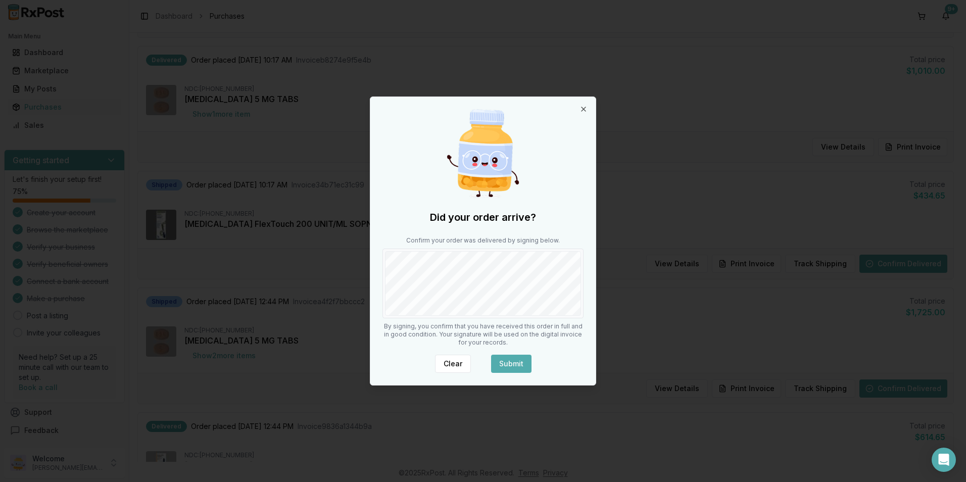
click at [510, 357] on button "Submit" at bounding box center [511, 364] width 40 height 18
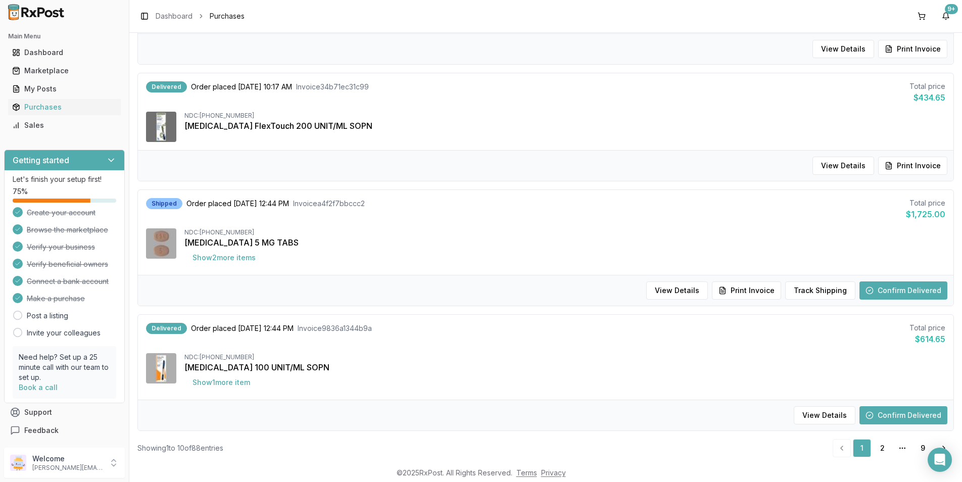
scroll to position [926, 0]
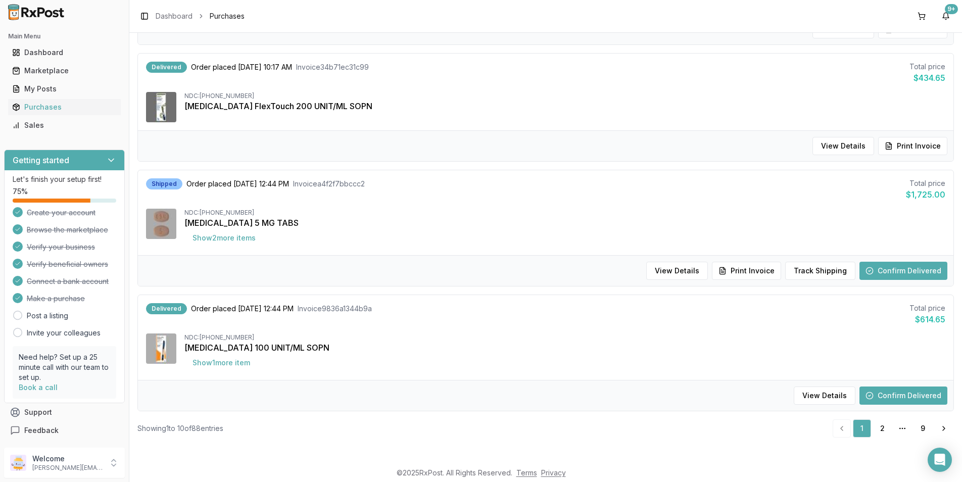
click at [885, 270] on button "Confirm Delivered" at bounding box center [904, 271] width 88 height 18
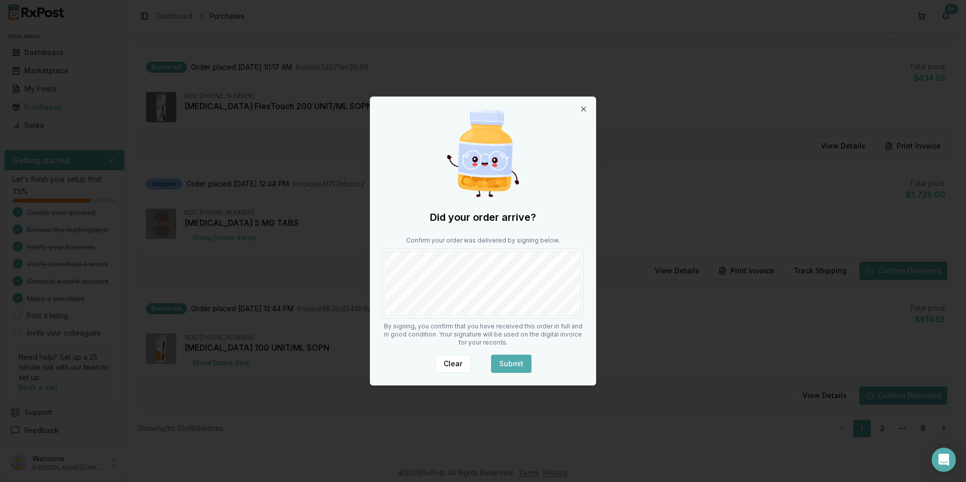
click at [516, 362] on button "Submit" at bounding box center [511, 364] width 40 height 18
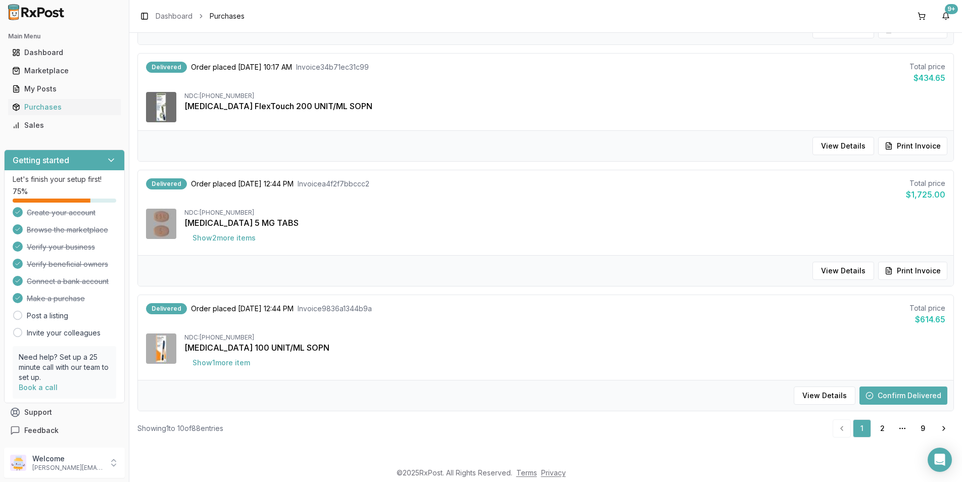
click at [908, 392] on button "Confirm Delivered" at bounding box center [904, 396] width 88 height 18
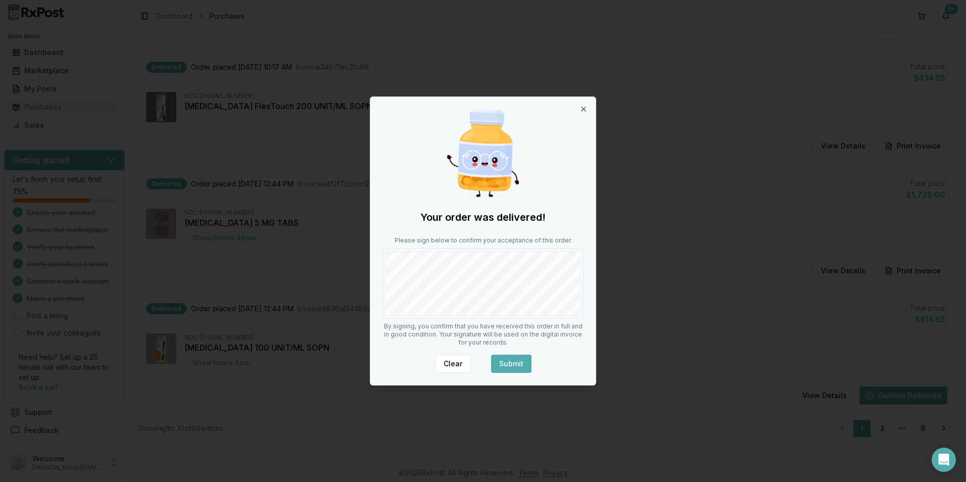
click at [521, 360] on button "Submit" at bounding box center [511, 364] width 40 height 18
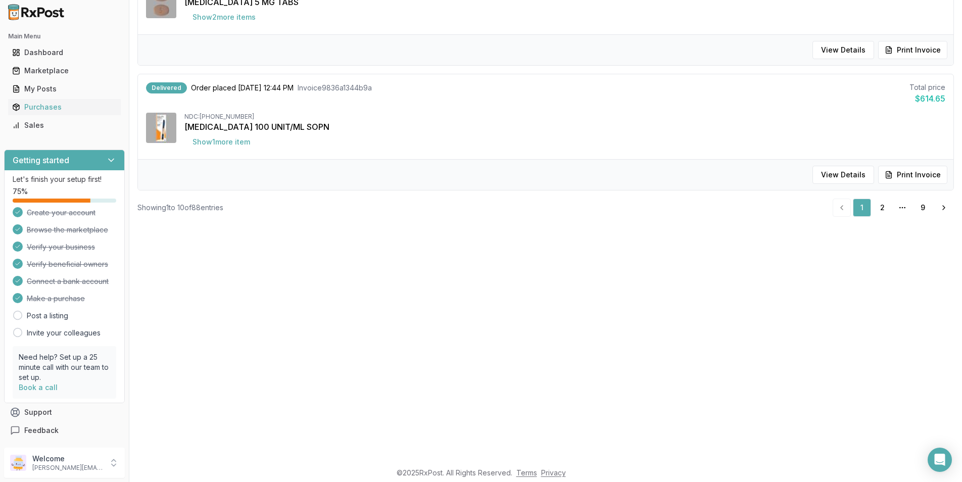
scroll to position [303, 0]
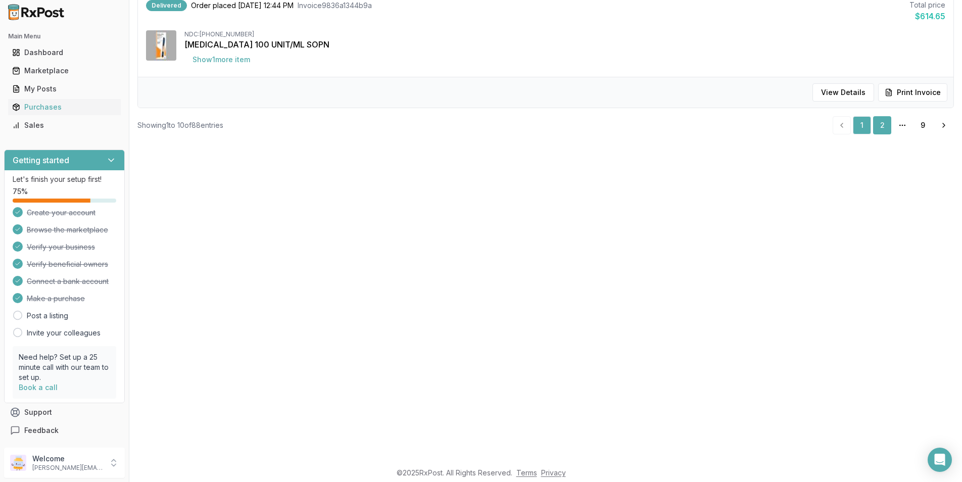
click at [873, 120] on link "2" at bounding box center [882, 125] width 18 height 18
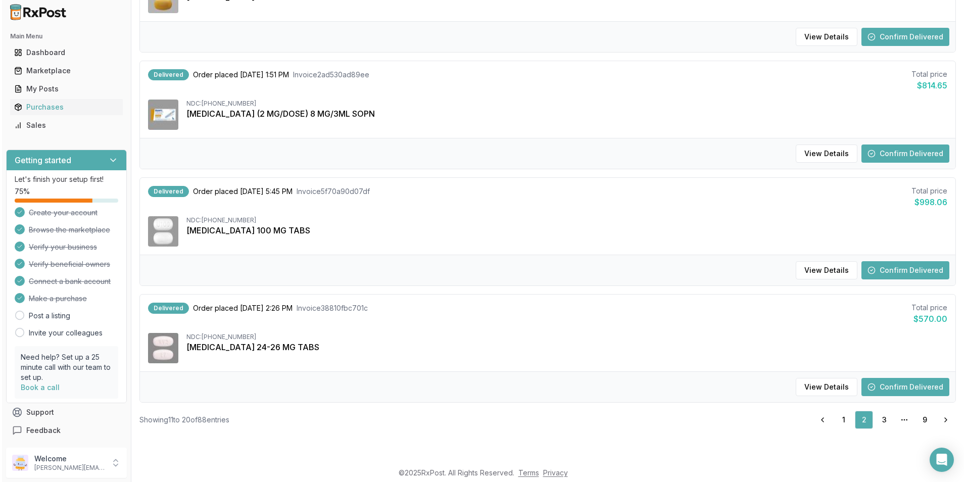
scroll to position [910, 0]
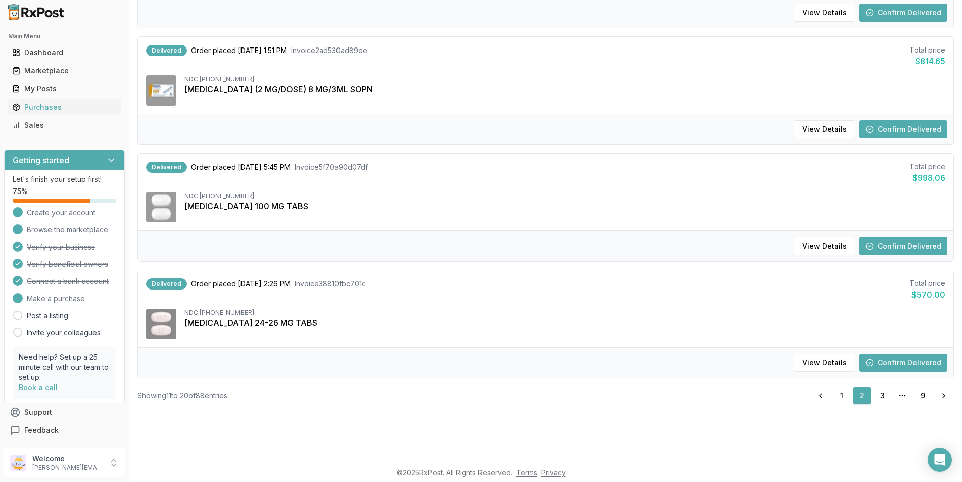
click at [884, 359] on button "Confirm Delivered" at bounding box center [904, 363] width 88 height 18
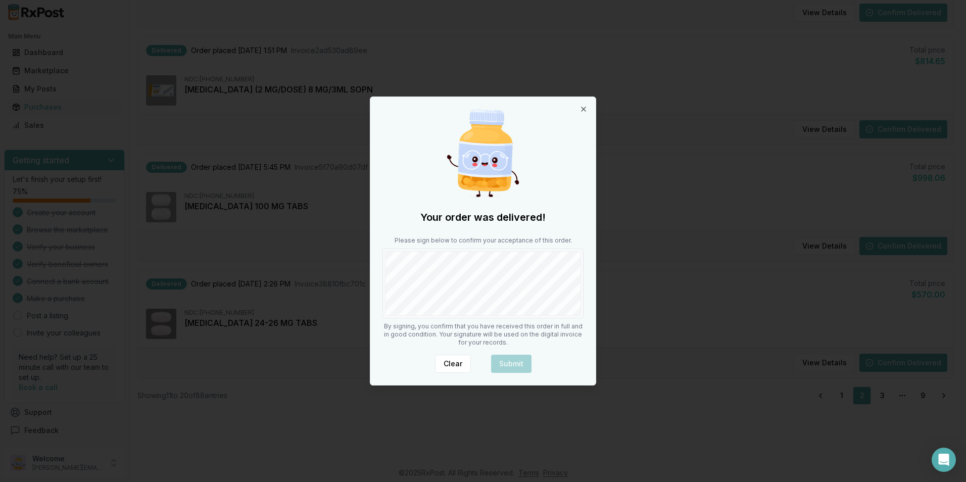
click at [322, 287] on body "Main Menu Dashboard Marketplace My Posts Purchases Sales Getting started Let's …" at bounding box center [481, 208] width 962 height 482
click at [483, 287] on div at bounding box center [483, 284] width 201 height 70
click at [480, 280] on div at bounding box center [483, 284] width 201 height 70
click at [514, 363] on button "Submit" at bounding box center [511, 364] width 40 height 18
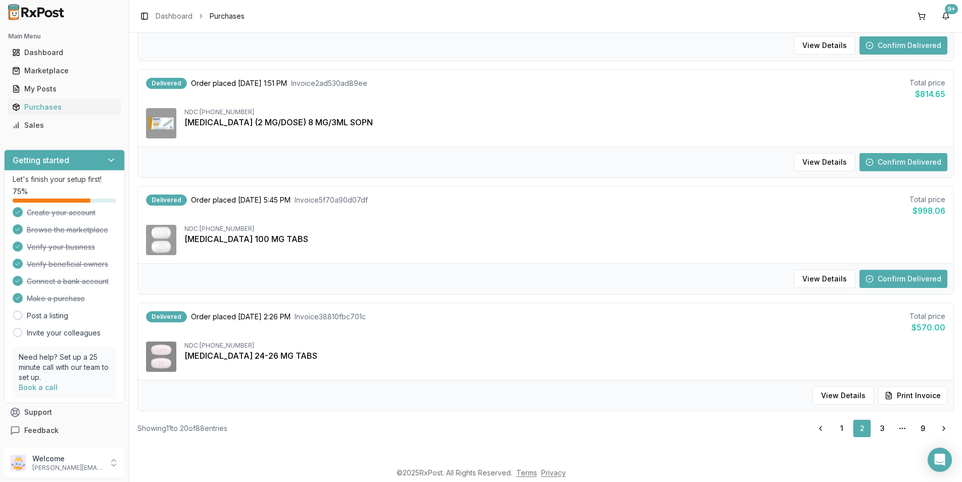
click at [892, 274] on button "Confirm Delivered" at bounding box center [904, 279] width 88 height 18
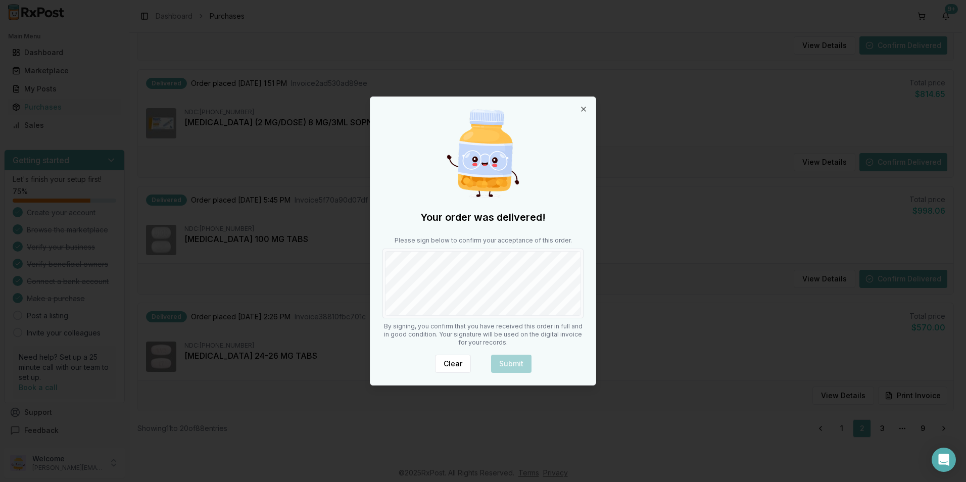
click at [378, 281] on div "Your order was delivered! Please sign below to confirm your acceptance of this …" at bounding box center [482, 241] width 225 height 288
drag, startPoint x: 515, startPoint y: 376, endPoint x: 516, endPoint y: 367, distance: 9.2
click at [516, 375] on div "Your order was delivered! Please sign below to confirm your acceptance of this …" at bounding box center [482, 241] width 225 height 288
click at [516, 363] on button "Submit" at bounding box center [511, 364] width 40 height 18
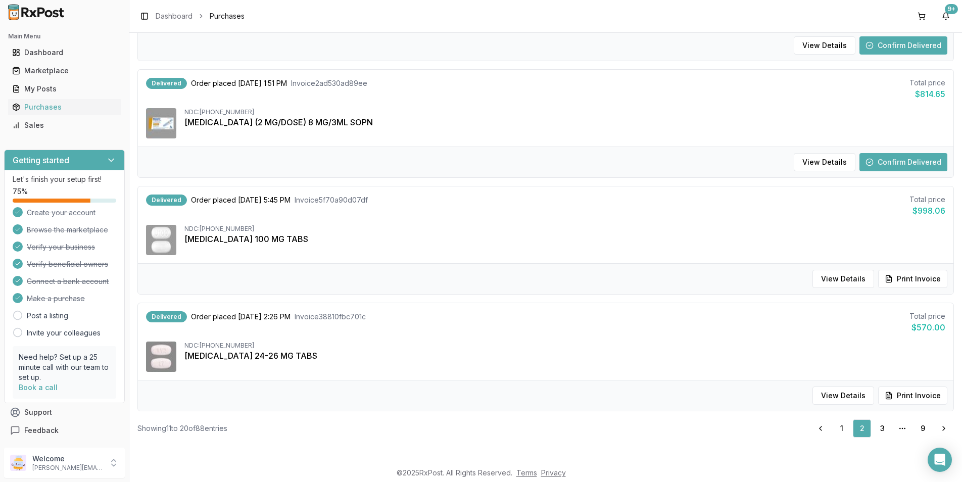
click at [922, 165] on button "Confirm Delivered" at bounding box center [904, 162] width 88 height 18
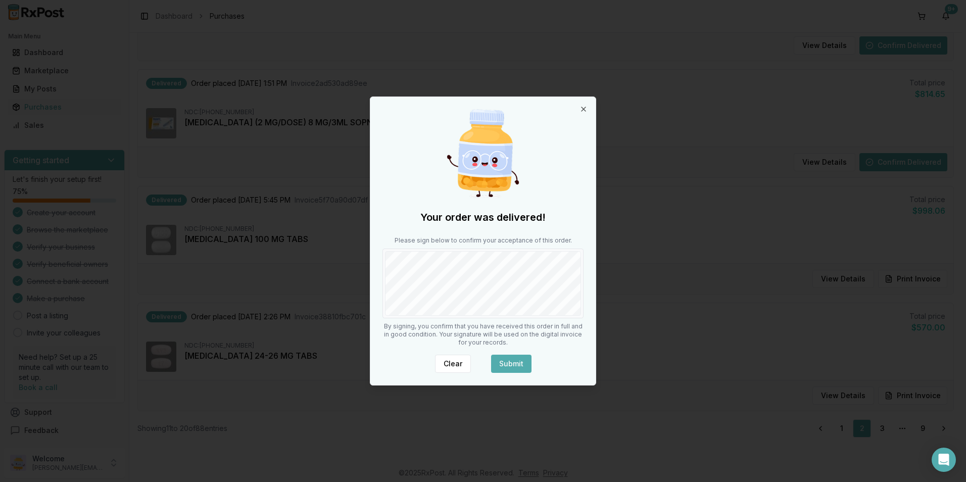
click at [507, 358] on button "Submit" at bounding box center [511, 364] width 40 height 18
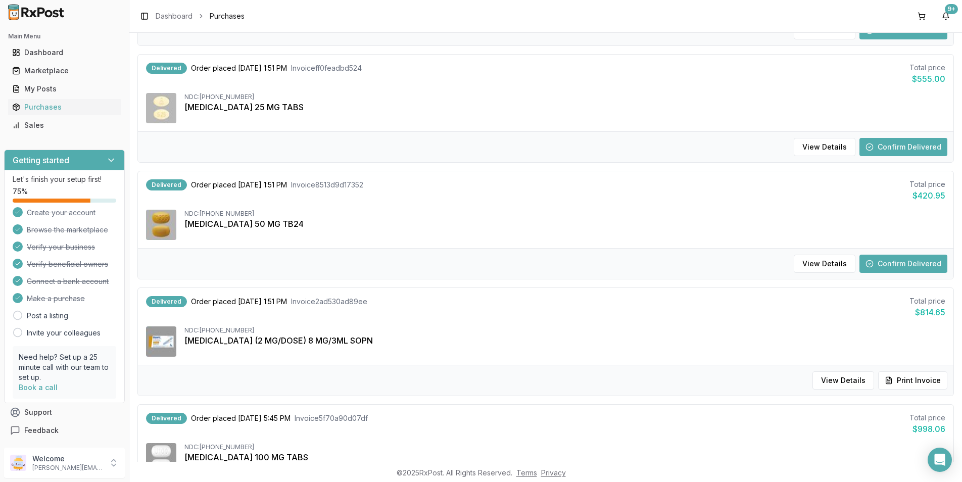
scroll to position [784, 0]
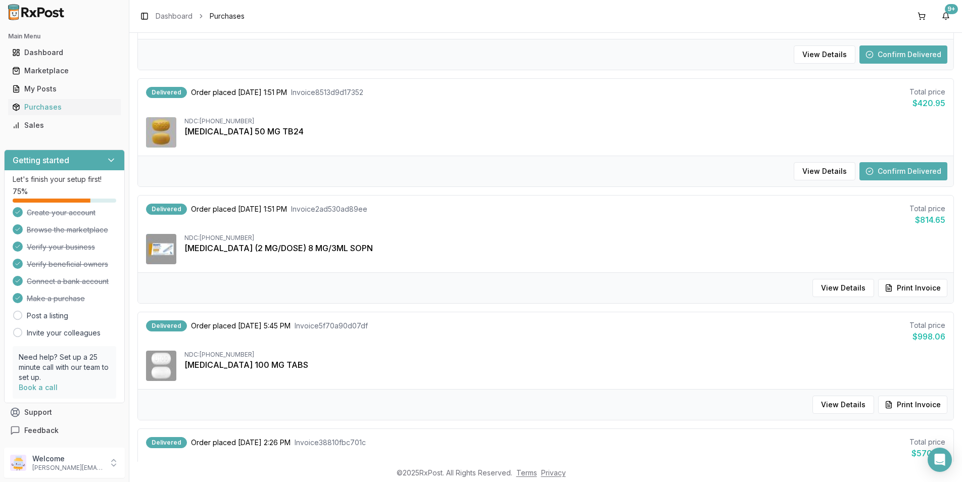
click at [888, 173] on button "Confirm Delivered" at bounding box center [904, 171] width 88 height 18
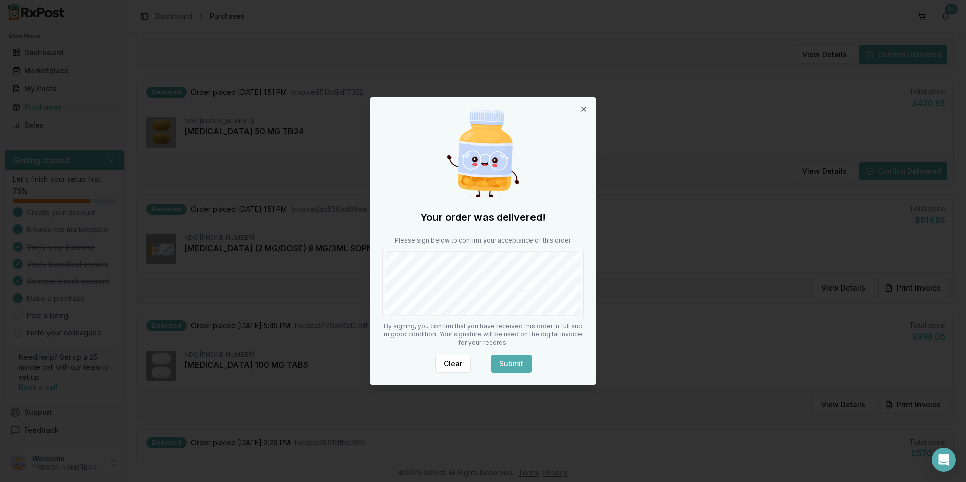
click at [516, 365] on button "Submit" at bounding box center [511, 364] width 40 height 18
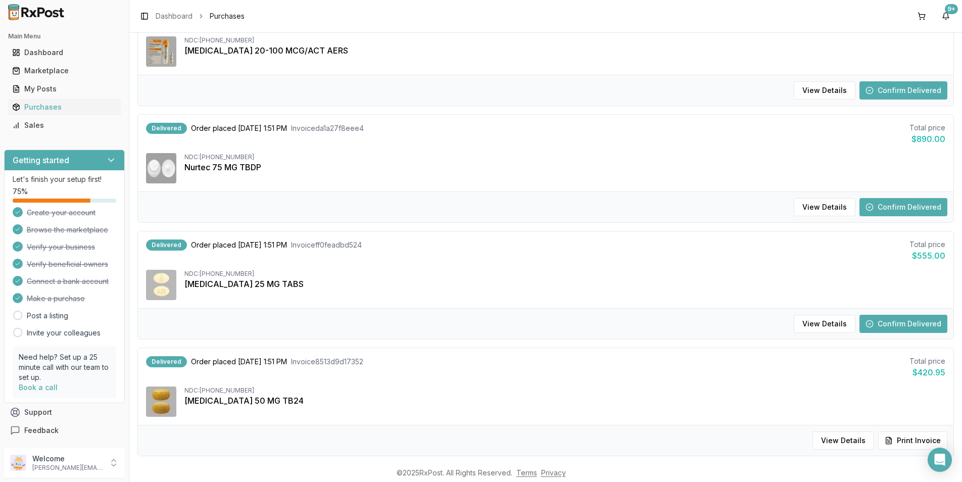
scroll to position [522, 0]
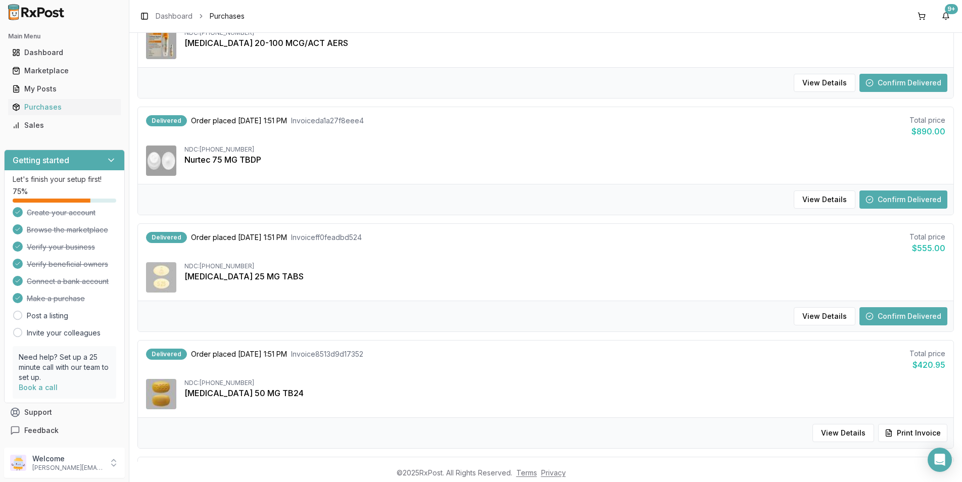
click at [890, 313] on button "Confirm Delivered" at bounding box center [904, 316] width 88 height 18
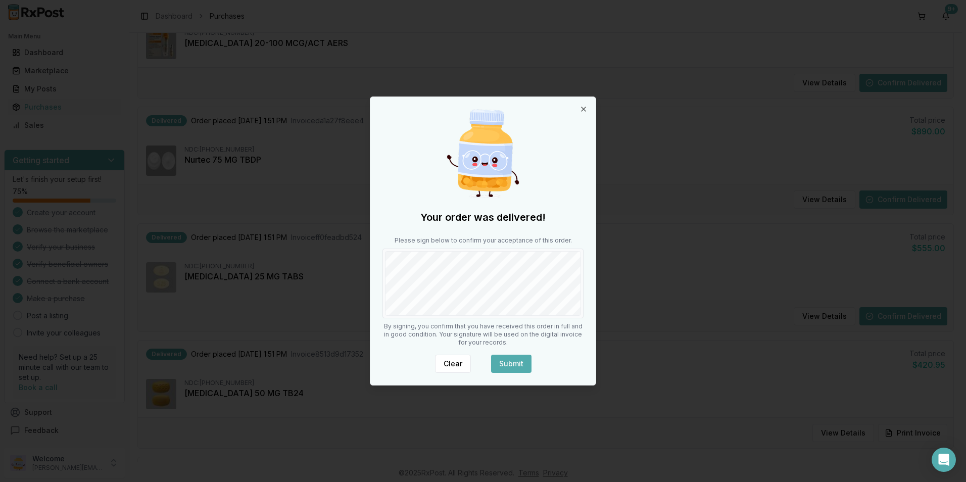
drag, startPoint x: 512, startPoint y: 362, endPoint x: 521, endPoint y: 359, distance: 10.2
click at [514, 362] on button "Submit" at bounding box center [511, 364] width 40 height 18
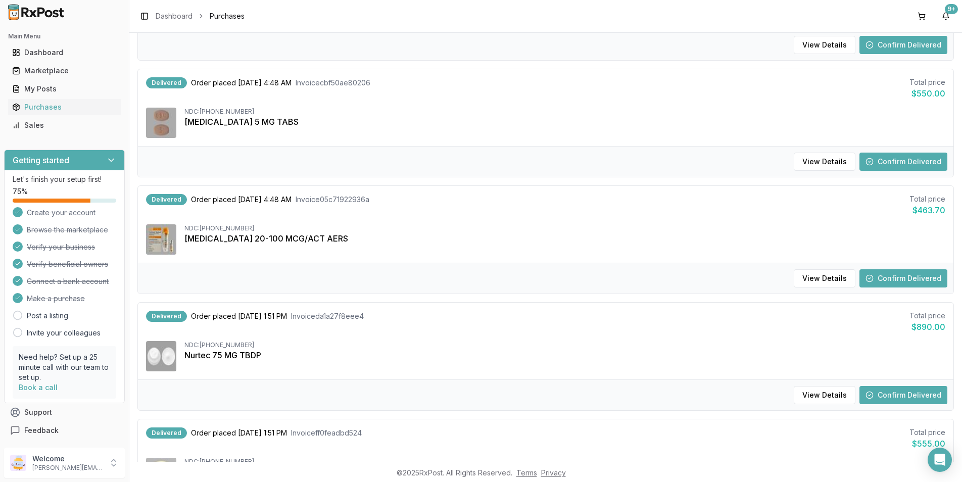
scroll to position [202, 0]
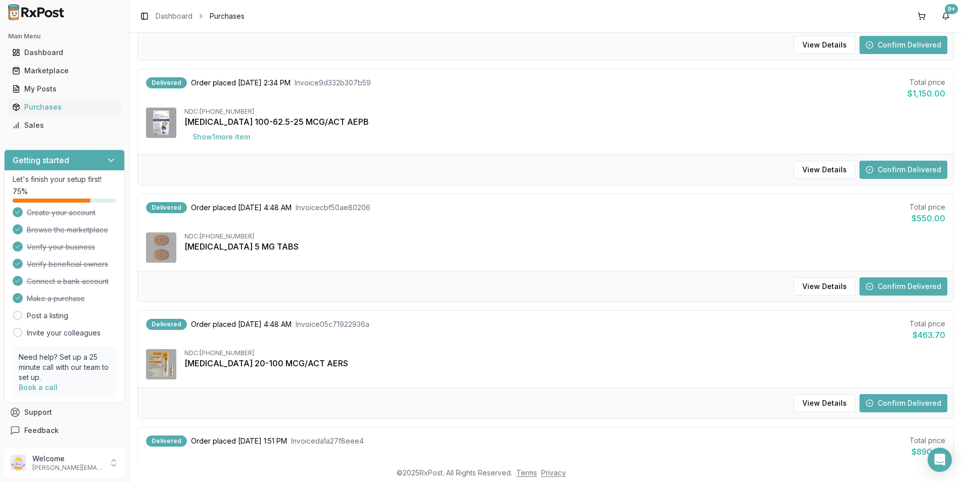
click at [907, 399] on button "Confirm Delivered" at bounding box center [904, 403] width 88 height 18
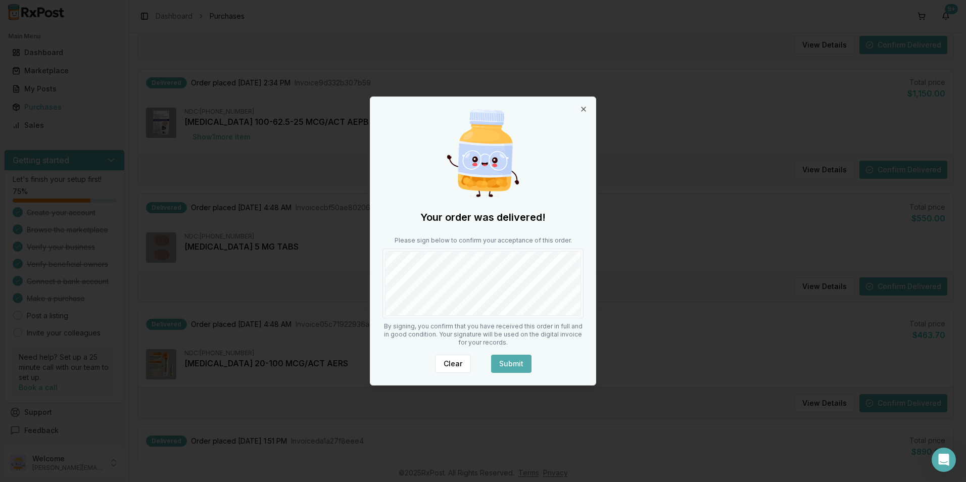
drag, startPoint x: 518, startPoint y: 359, endPoint x: 523, endPoint y: 355, distance: 6.8
click at [518, 359] on button "Submit" at bounding box center [511, 364] width 40 height 18
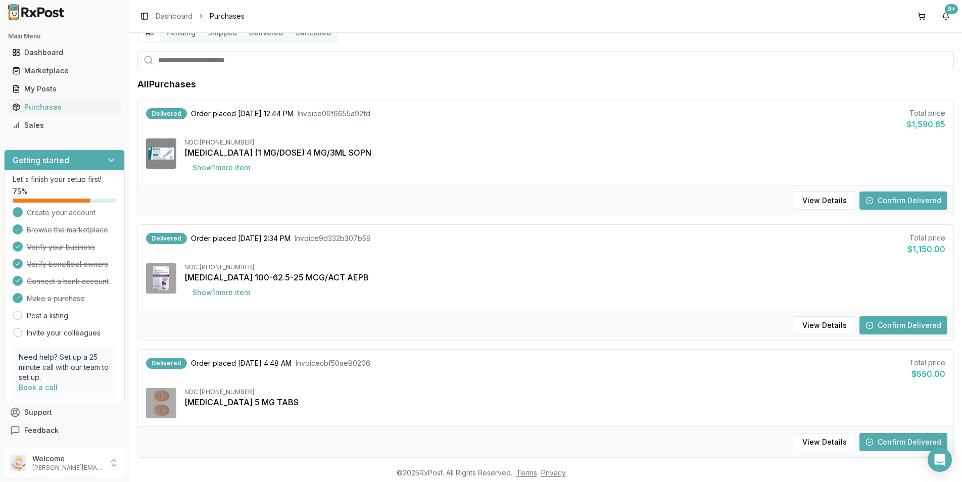
scroll to position [101, 0]
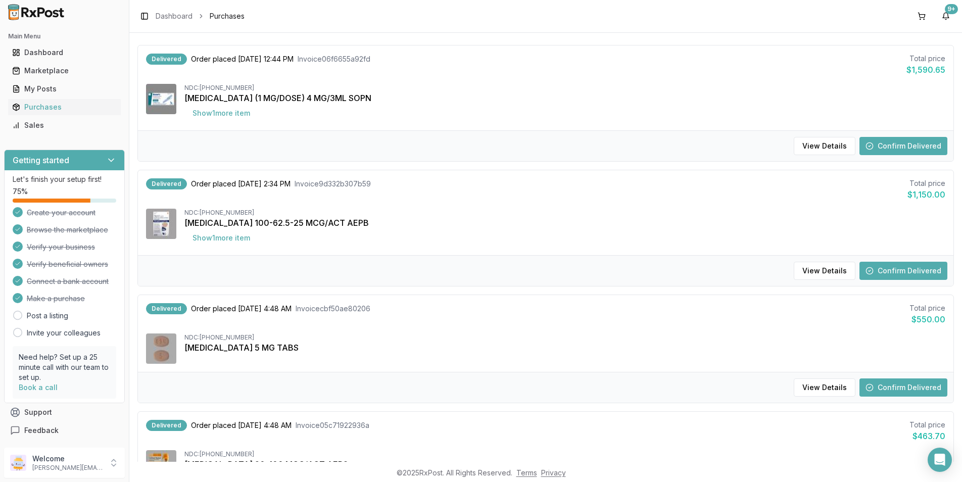
click at [881, 266] on button "Confirm Delivered" at bounding box center [904, 271] width 88 height 18
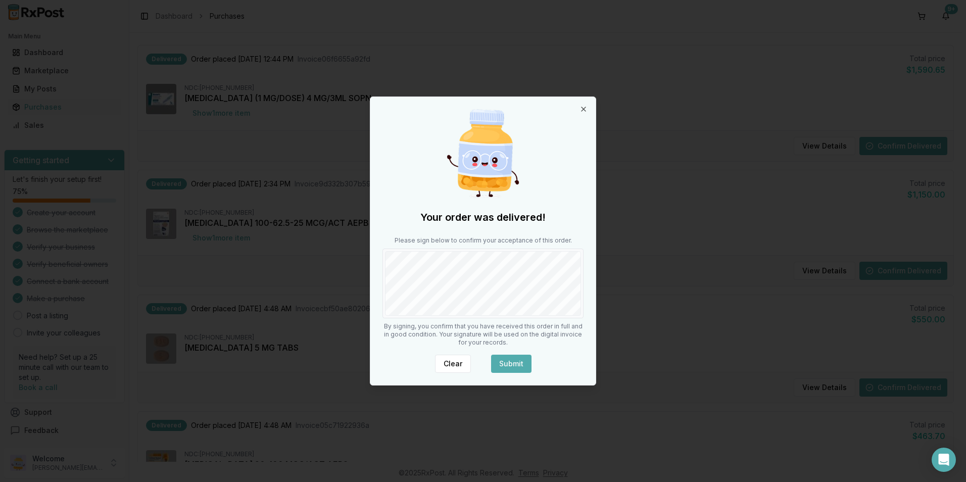
click at [511, 359] on button "Submit" at bounding box center [511, 364] width 40 height 18
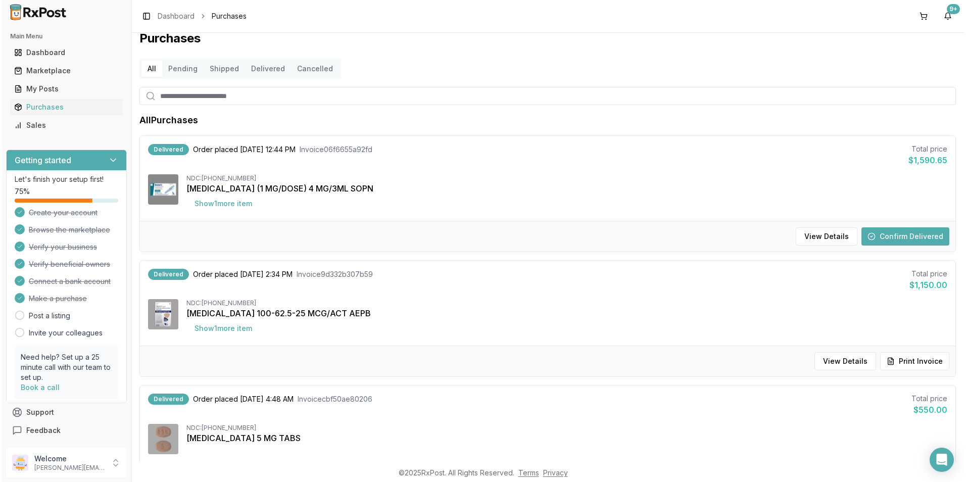
scroll to position [0, 0]
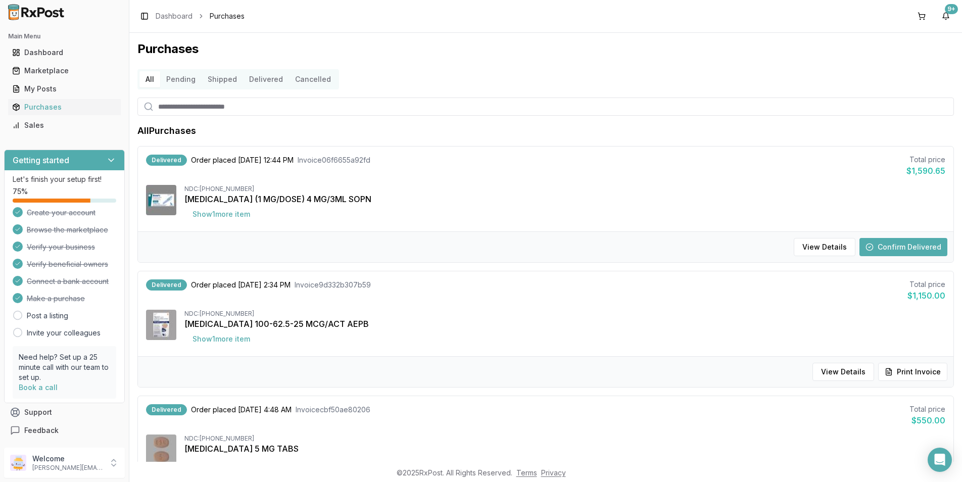
click at [886, 248] on button "Confirm Delivered" at bounding box center [904, 247] width 88 height 18
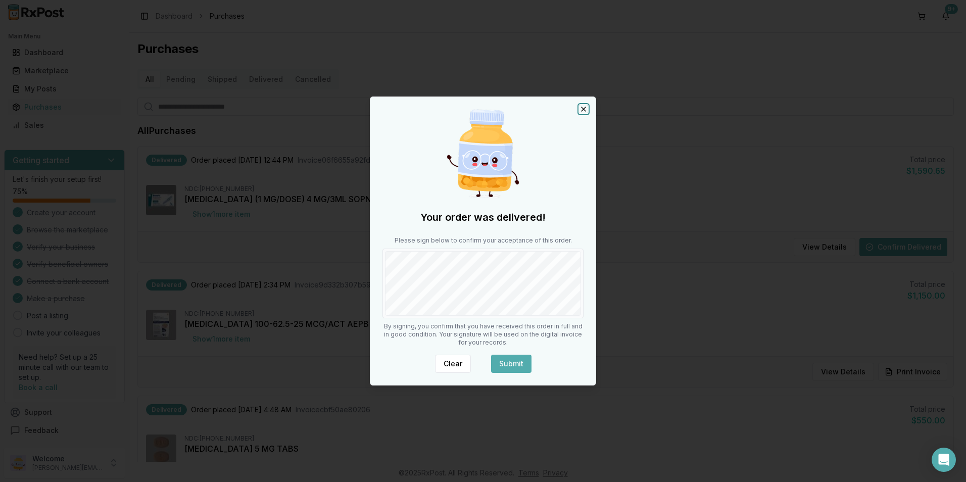
click at [585, 109] on icon "button" at bounding box center [584, 109] width 8 height 8
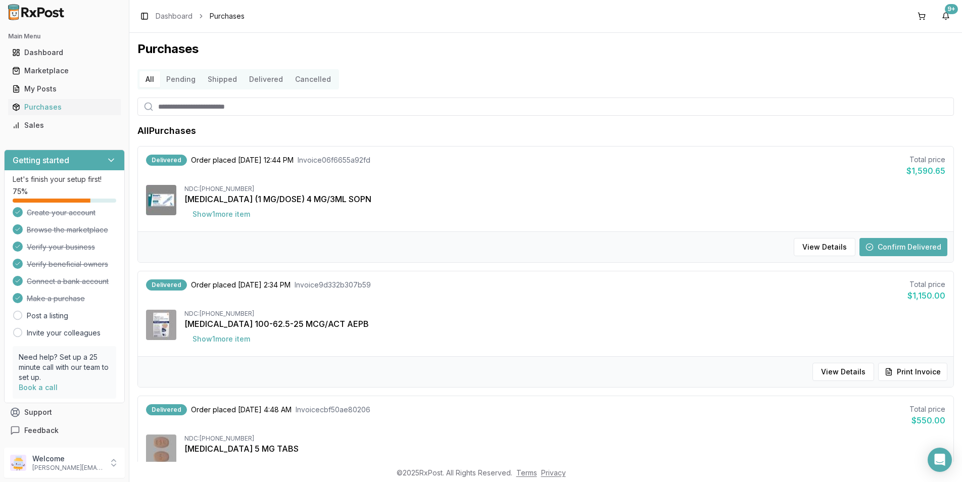
click at [186, 108] on input "search" at bounding box center [545, 107] width 817 height 18
type input "******"
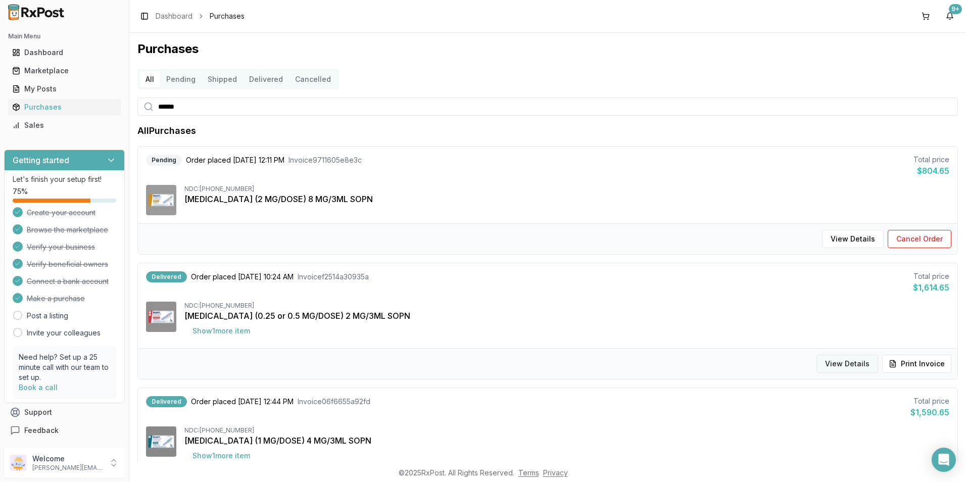
click at [852, 365] on button "View Details" at bounding box center [848, 364] width 62 height 18
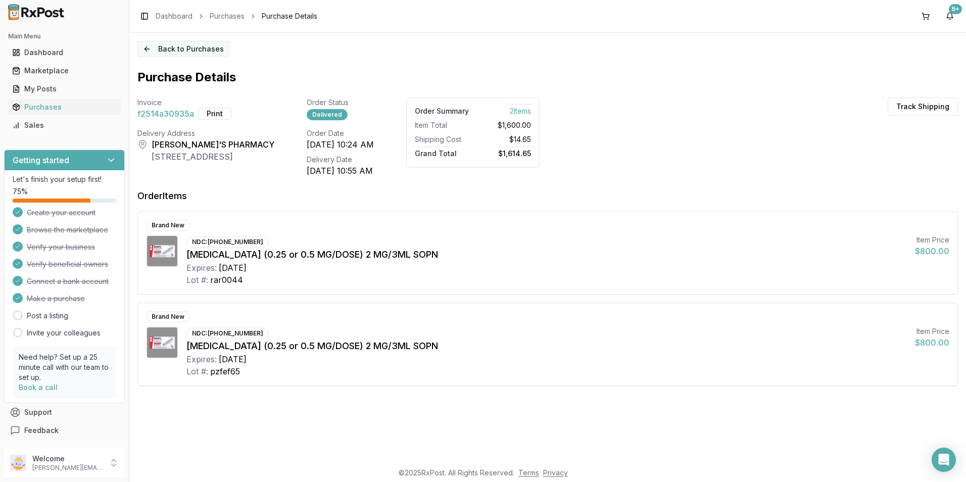
click at [160, 55] on button "Back to Purchases" at bounding box center [183, 49] width 92 height 16
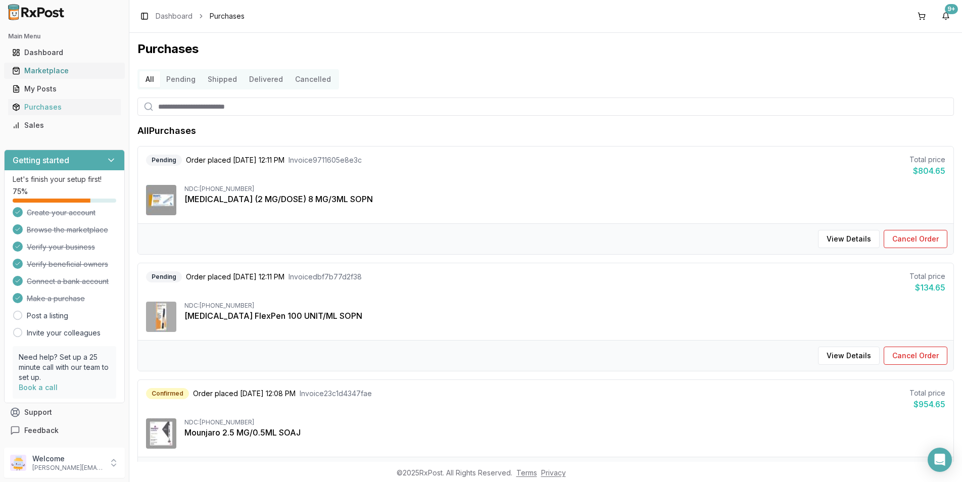
click at [54, 69] on div "Marketplace" at bounding box center [64, 71] width 105 height 10
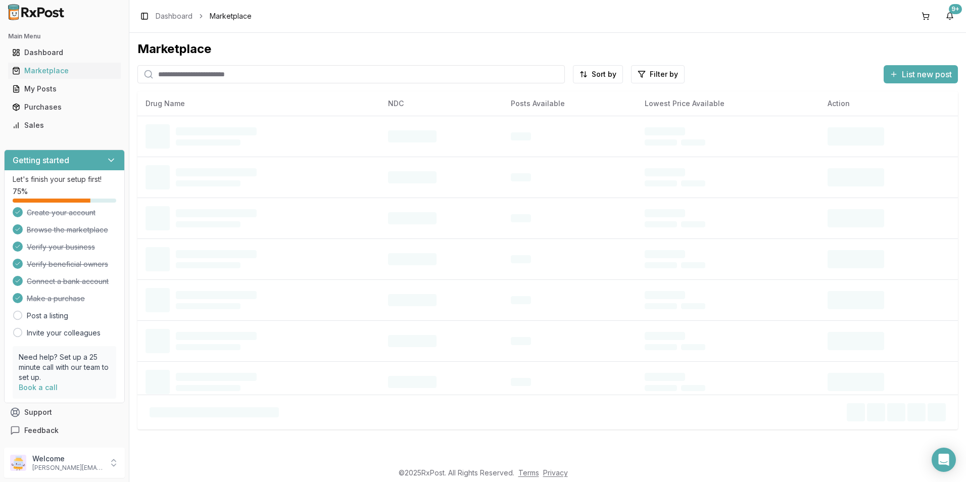
click at [186, 76] on input "search" at bounding box center [350, 74] width 427 height 18
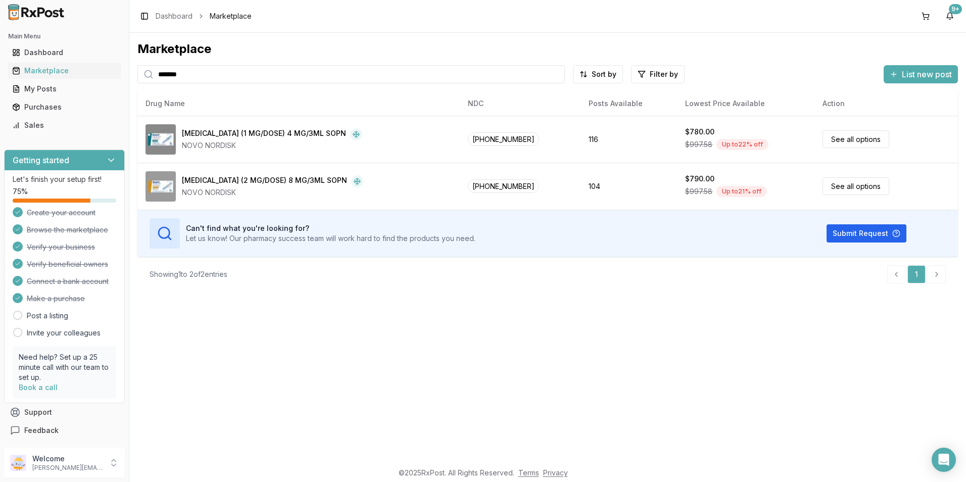
type input "*******"
drag, startPoint x: 217, startPoint y: 78, endPoint x: 141, endPoint y: 107, distance: 81.1
click at [78, 79] on div "Main Menu Dashboard Marketplace My Posts Purchases Sales Getting started Let's …" at bounding box center [483, 241] width 966 height 482
